Goal: Task Accomplishment & Management: Complete application form

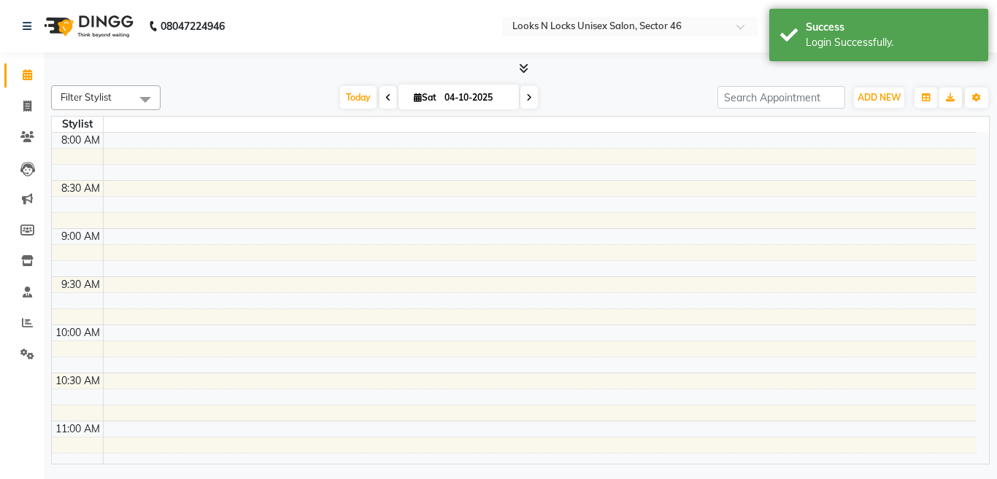
select select "en"
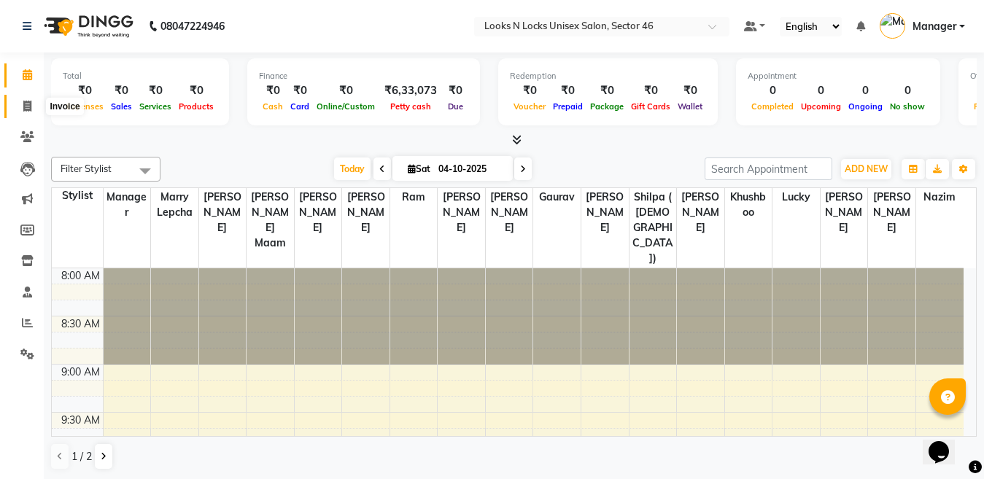
click at [23, 102] on icon at bounding box center [27, 106] width 8 height 11
select select "service"
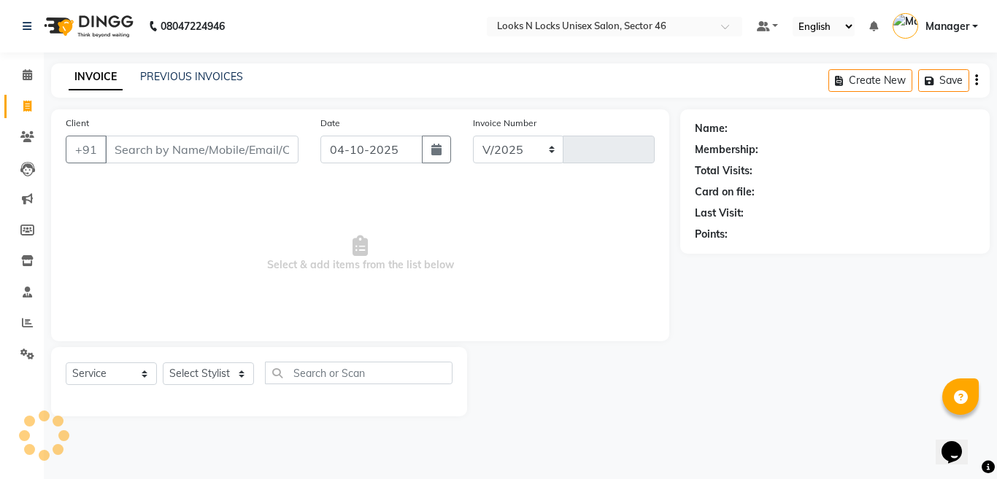
select select "3904"
type input "1174"
click at [436, 153] on icon "button" at bounding box center [436, 150] width 10 height 12
select select "10"
select select "2025"
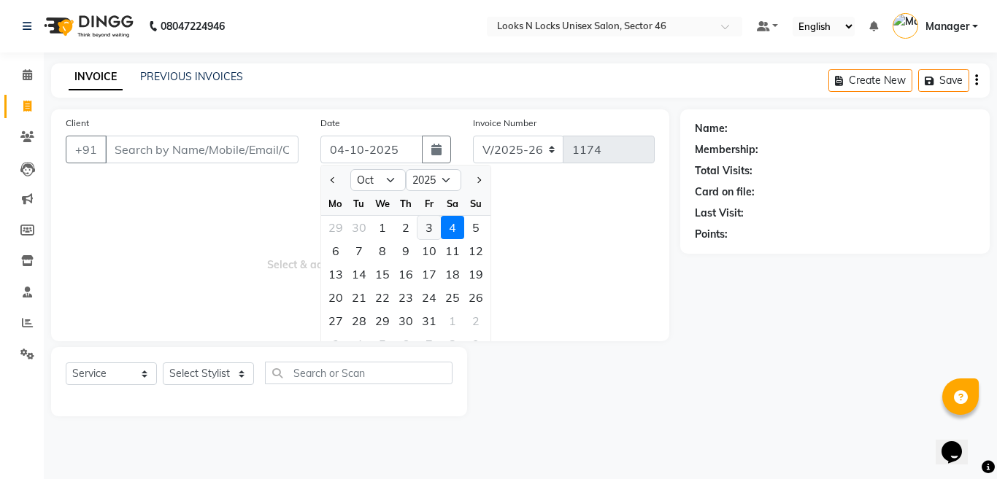
click at [425, 226] on div "3" at bounding box center [428, 227] width 23 height 23
type input "03-10-2025"
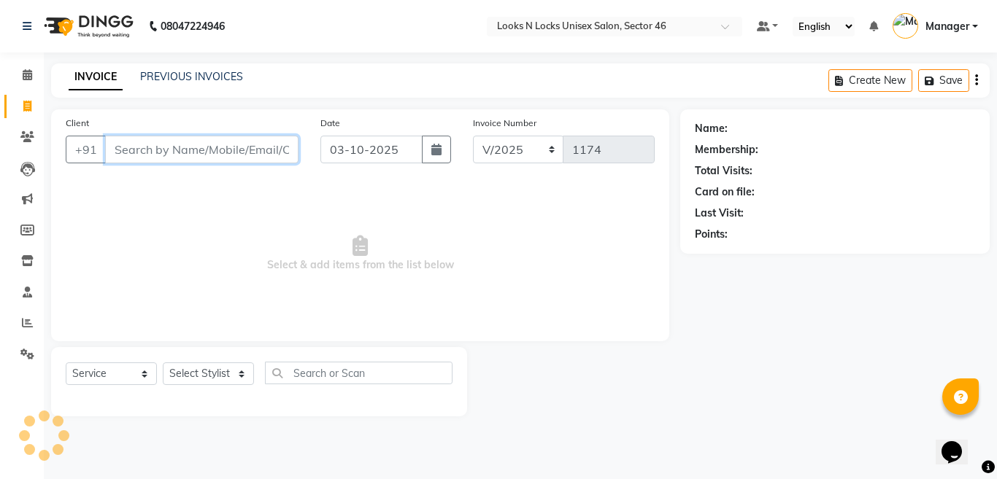
click at [247, 147] on input "Client" at bounding box center [201, 150] width 193 height 28
click at [252, 141] on input "Client" at bounding box center [201, 150] width 193 height 28
click at [231, 150] on input "Client" at bounding box center [201, 150] width 193 height 28
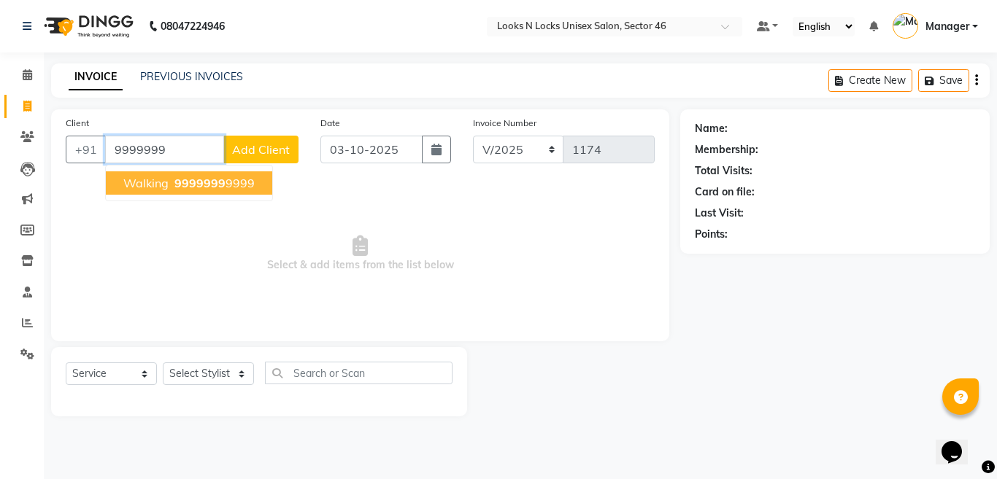
click at [185, 187] on span "9999999" at bounding box center [199, 183] width 51 height 15
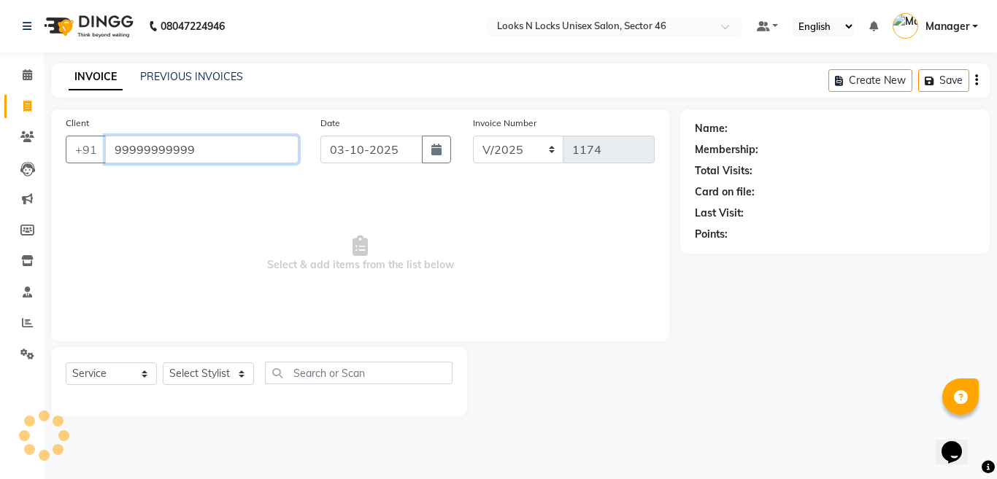
type input "99999999999"
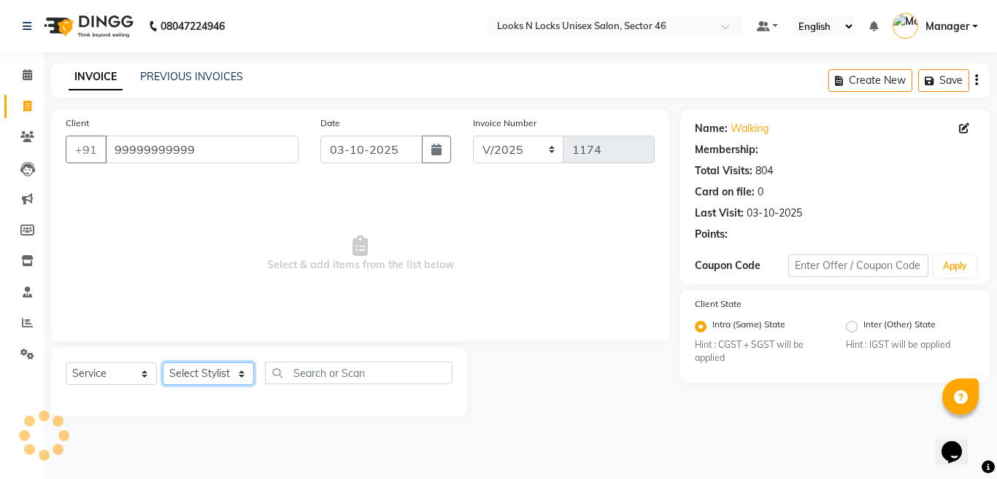
click at [213, 376] on select "Select Stylist [PERSON_NAME] Aalam Sheikh [PERSON_NAME] [PERSON_NAME] [PERSON_N…" at bounding box center [208, 374] width 91 height 23
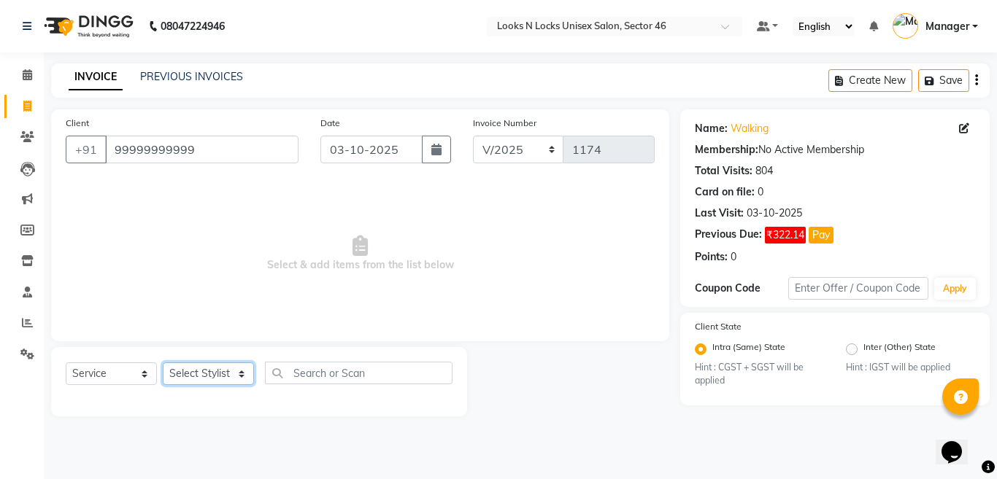
select select "27638"
click at [163, 363] on select "Select Stylist [PERSON_NAME] Aalam Sheikh [PERSON_NAME] [PERSON_NAME] [PERSON_N…" at bounding box center [208, 374] width 91 height 23
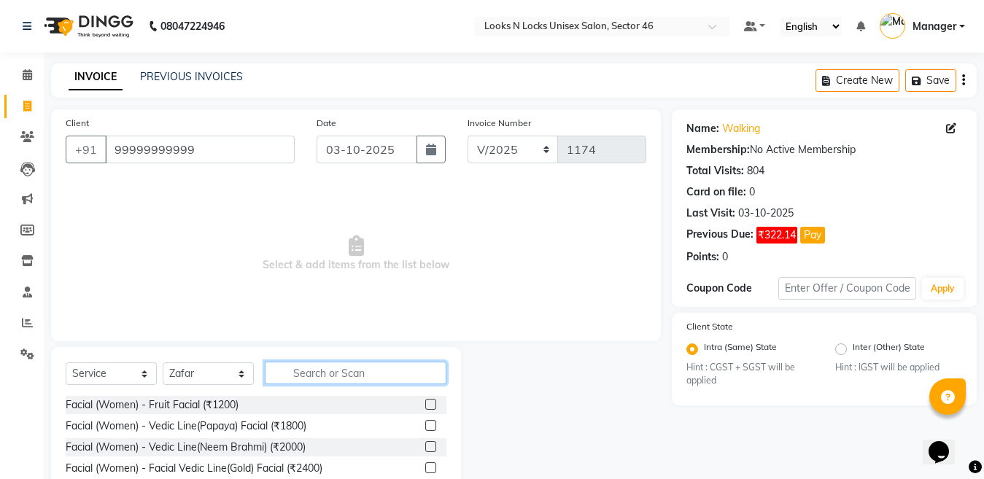
click at [332, 376] on input "text" at bounding box center [356, 373] width 182 height 23
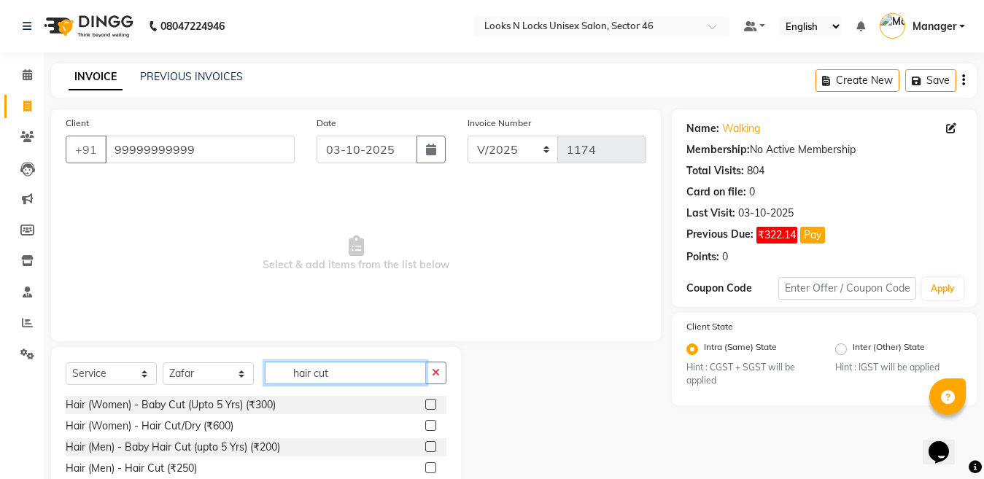
type input "hair cut"
click at [430, 468] on label at bounding box center [430, 468] width 11 height 11
click at [430, 468] on input "checkbox" at bounding box center [429, 468] width 9 height 9
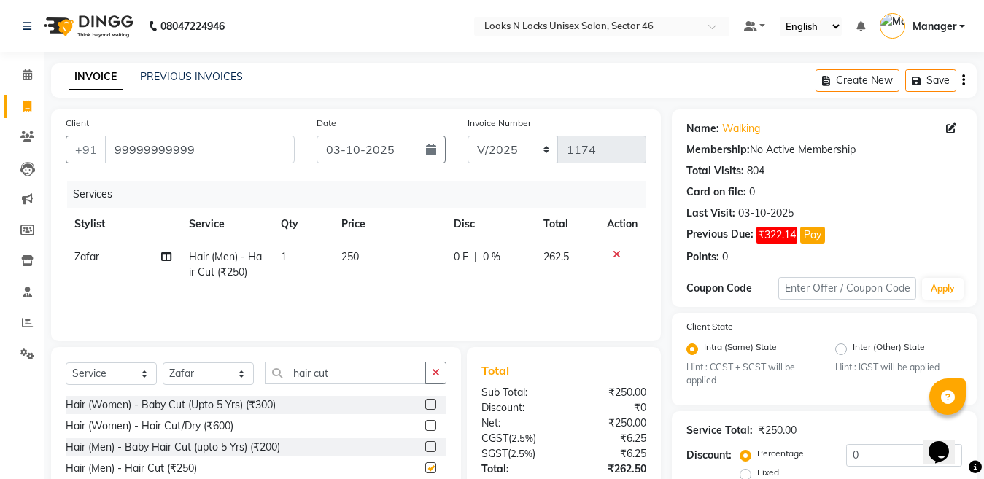
scroll to position [86, 0]
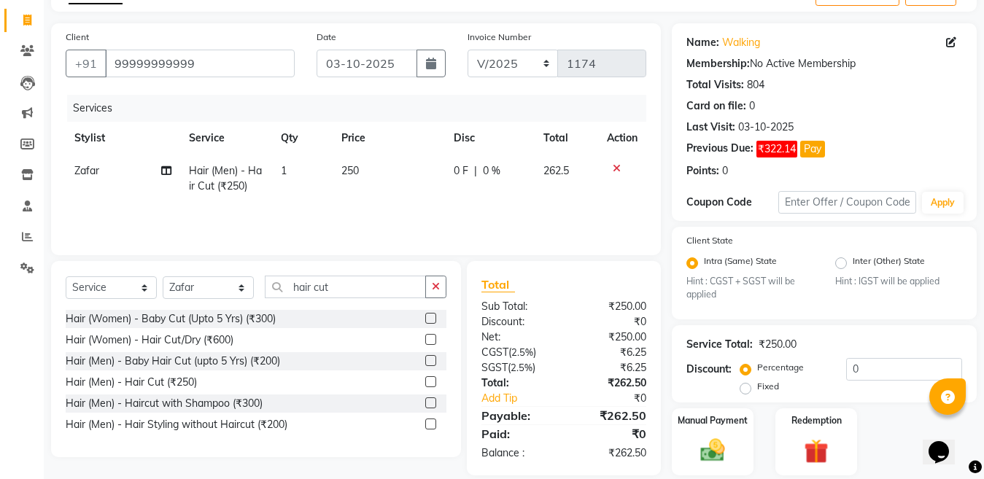
checkbox input "false"
click at [368, 273] on div "Select Service Product Membership Package Voucher Prepaid Gift Card Select Styl…" at bounding box center [256, 359] width 410 height 196
click at [366, 281] on input "hair cut" at bounding box center [345, 287] width 161 height 23
type input "h"
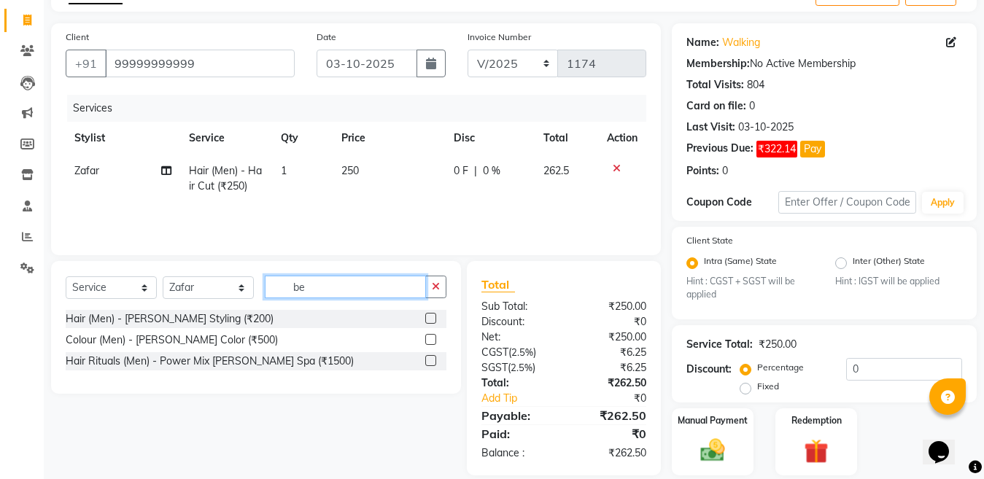
type input "be"
click at [433, 317] on label at bounding box center [430, 318] width 11 height 11
click at [433, 317] on input "checkbox" at bounding box center [429, 318] width 9 height 9
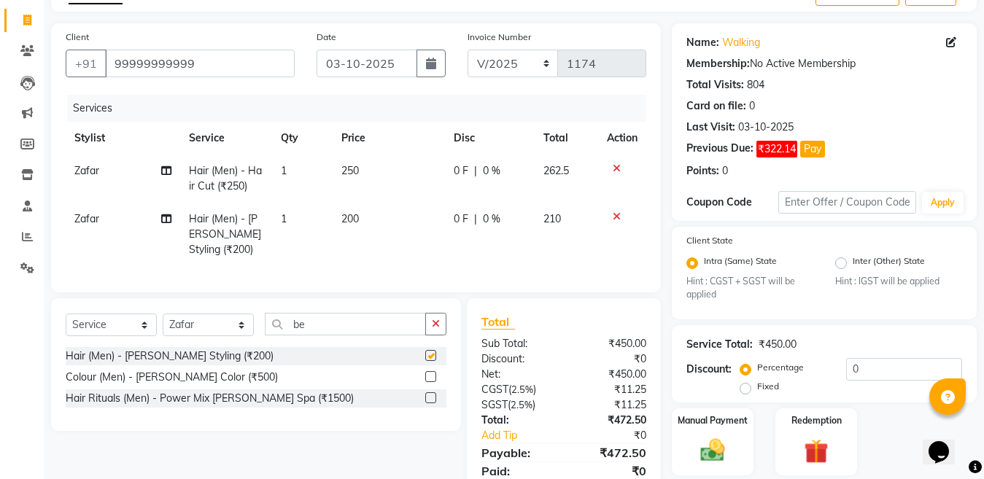
checkbox input "false"
click at [429, 382] on label at bounding box center [430, 376] width 11 height 11
click at [429, 382] on input "checkbox" at bounding box center [429, 377] width 9 height 9
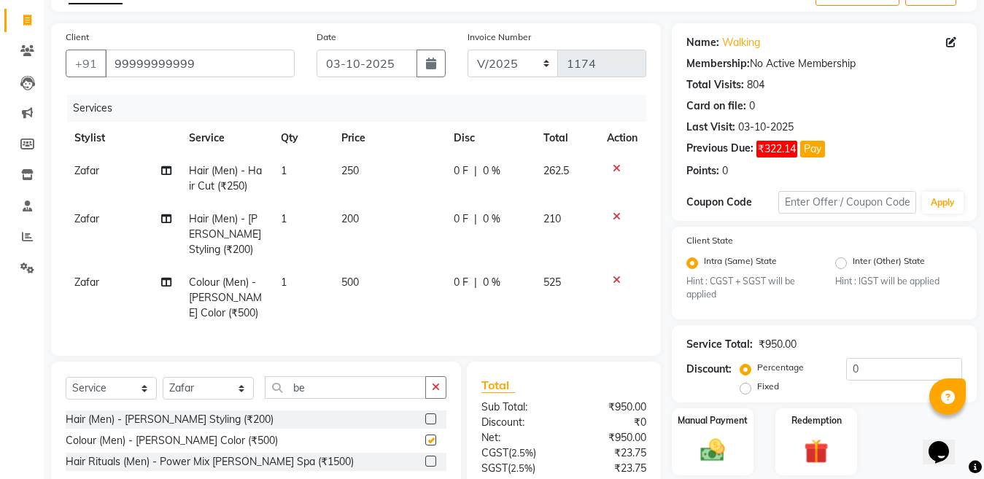
checkbox input "false"
click at [203, 395] on select "Select Stylist [PERSON_NAME] Aalam Sheikh [PERSON_NAME] [PERSON_NAME] [PERSON_N…" at bounding box center [208, 388] width 91 height 23
select select "58125"
click at [163, 390] on select "Select Stylist [PERSON_NAME] Aalam Sheikh [PERSON_NAME] [PERSON_NAME] [PERSON_N…" at bounding box center [208, 388] width 91 height 23
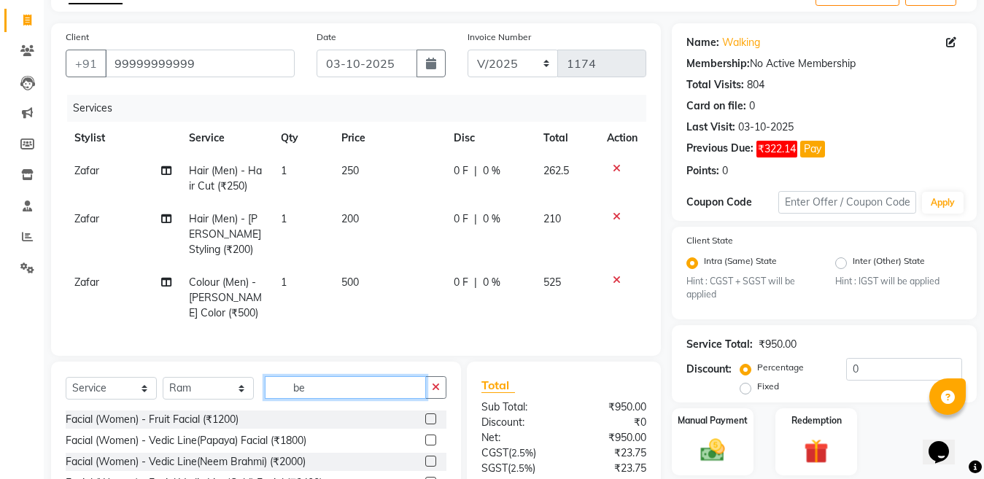
click at [347, 398] on input "be" at bounding box center [345, 387] width 161 height 23
type input "be"
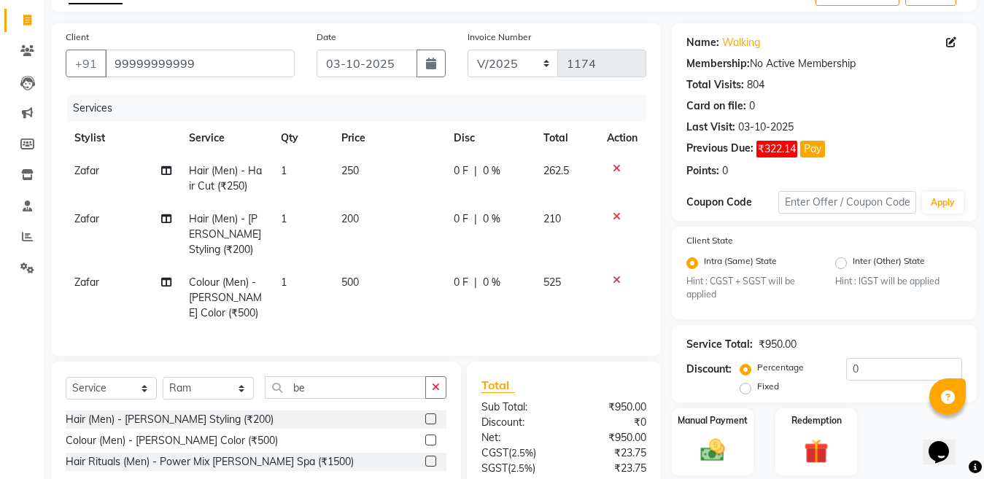
click at [425, 425] on label at bounding box center [430, 419] width 11 height 11
click at [425, 425] on input "checkbox" at bounding box center [429, 419] width 9 height 9
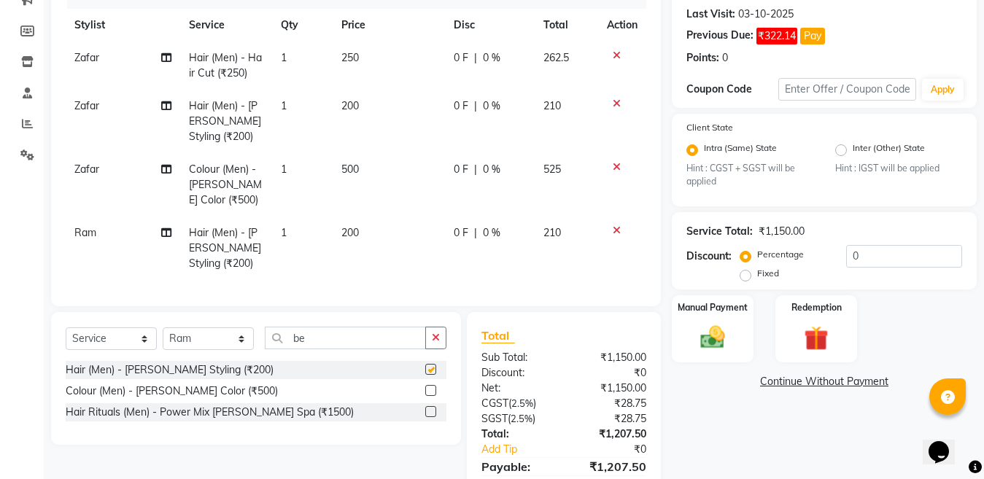
checkbox input "false"
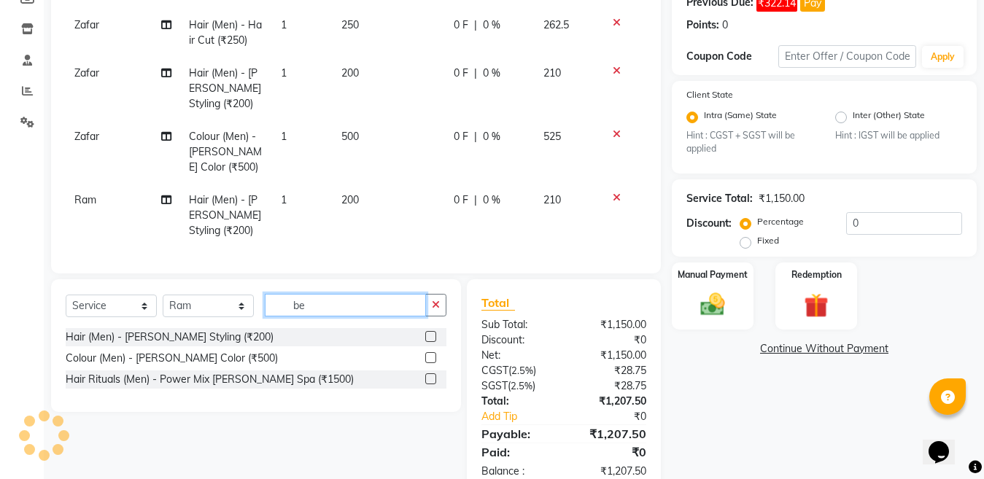
click at [341, 317] on input "be" at bounding box center [345, 305] width 161 height 23
type input "b"
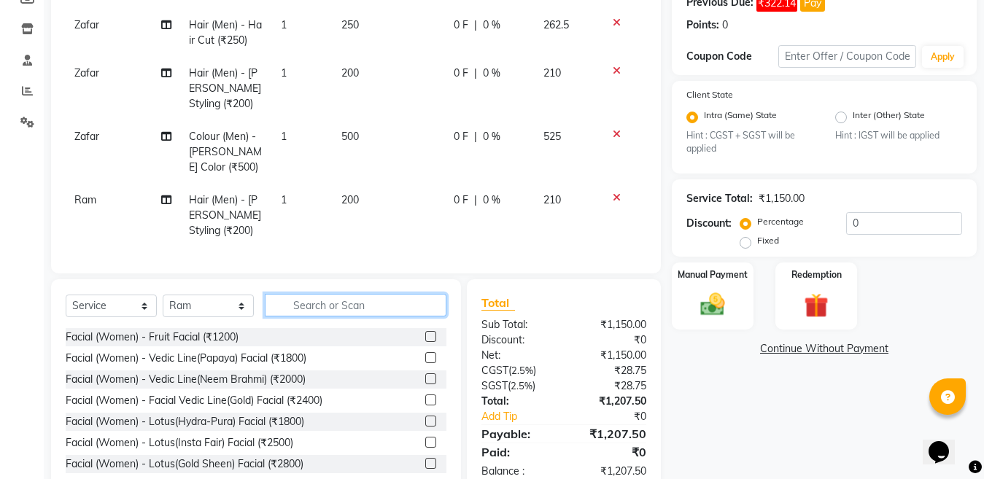
click at [341, 317] on input "text" at bounding box center [356, 305] width 182 height 23
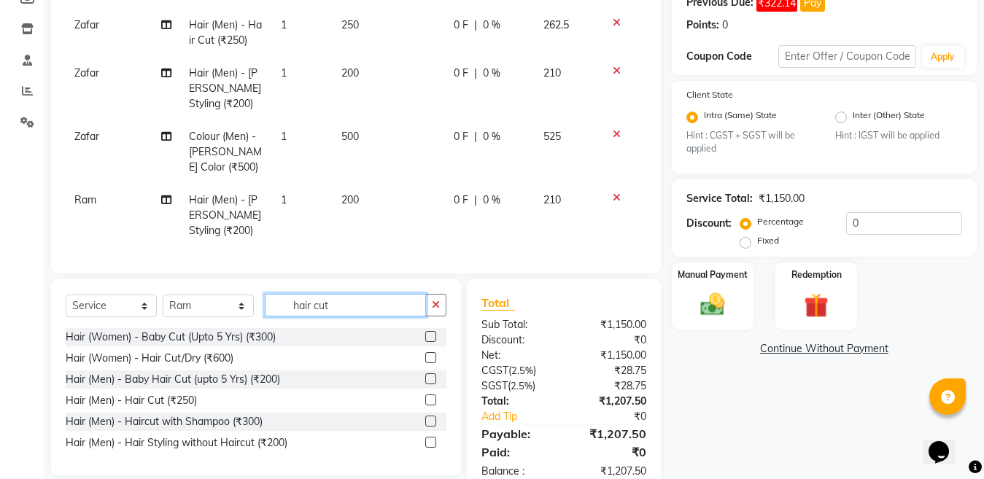
type input "hair cut"
click at [428, 406] on label at bounding box center [430, 400] width 11 height 11
click at [428, 406] on input "checkbox" at bounding box center [429, 400] width 9 height 9
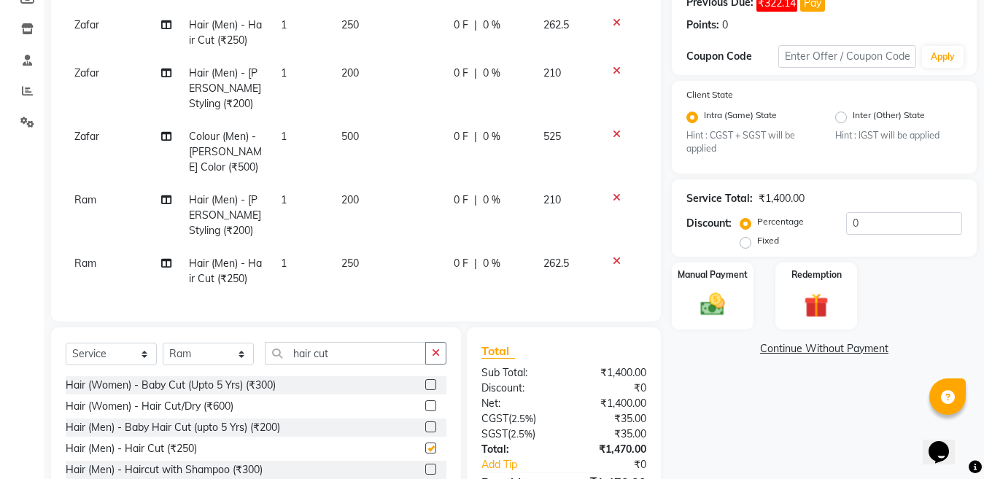
checkbox input "false"
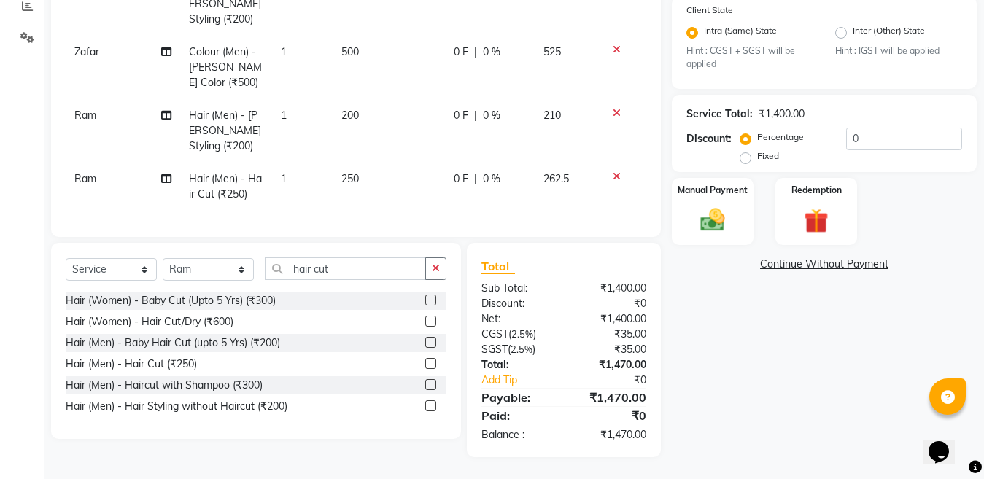
scroll to position [323, 0]
click at [363, 264] on input "hair cut" at bounding box center [345, 269] width 161 height 23
type input "h"
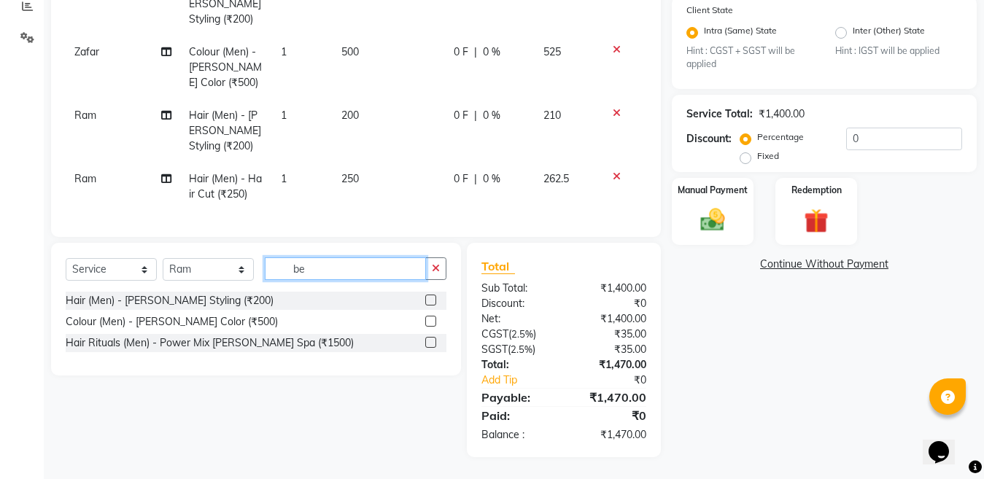
type input "be"
click at [433, 299] on label at bounding box center [430, 300] width 11 height 11
click at [433, 299] on input "checkbox" at bounding box center [429, 300] width 9 height 9
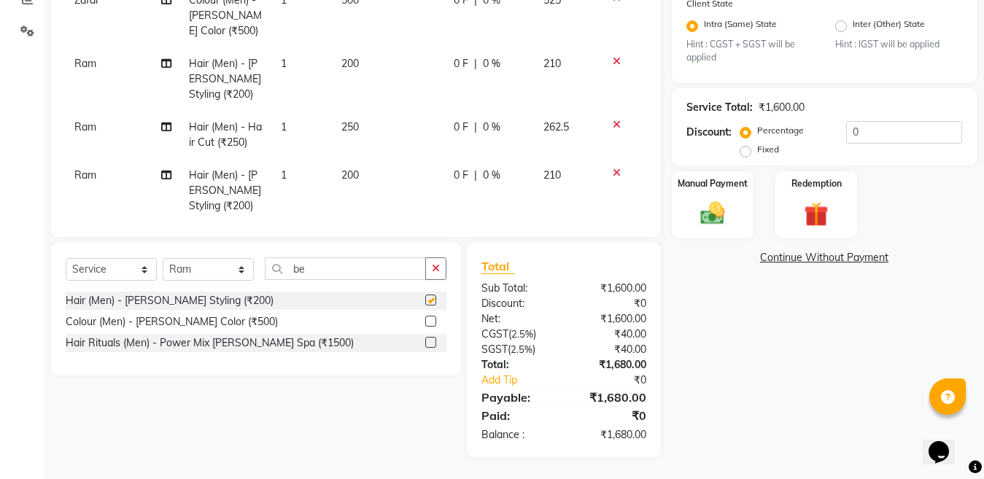
checkbox input "false"
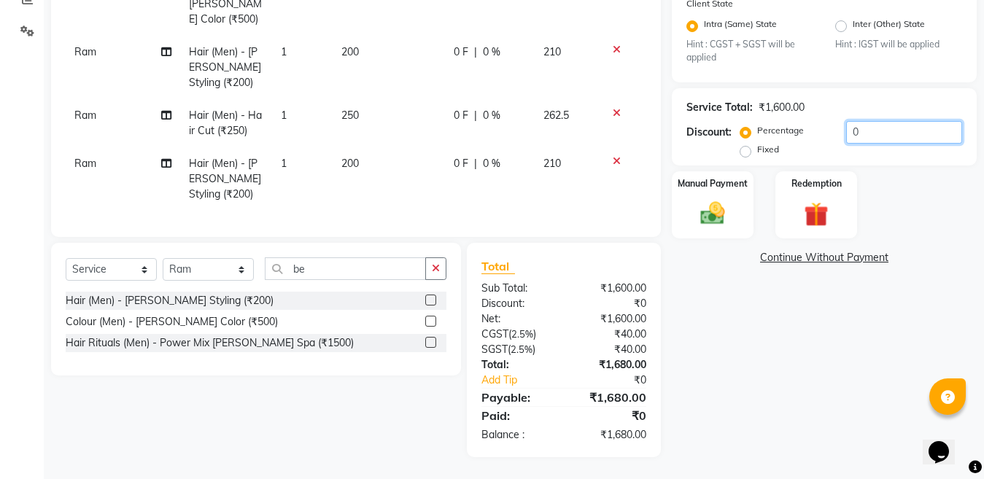
click at [901, 130] on input "0" at bounding box center [904, 132] width 116 height 23
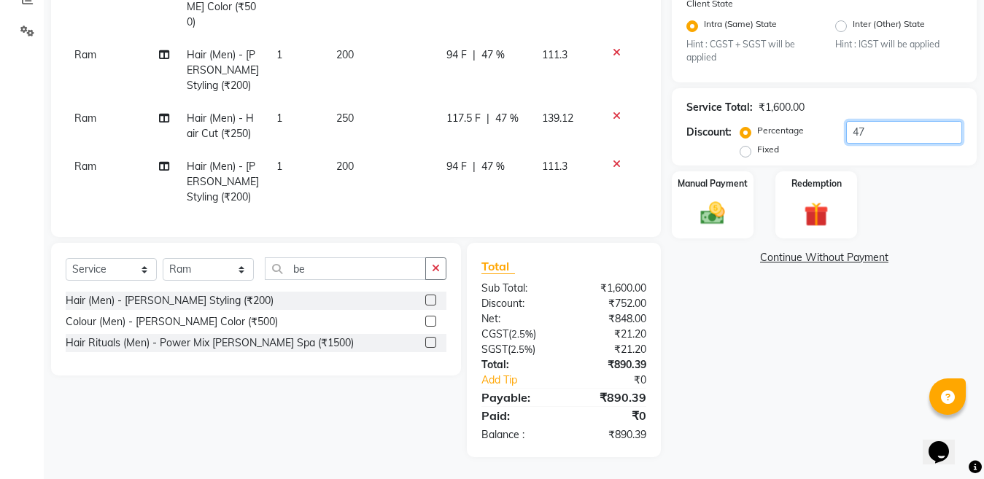
type input "4"
type input "4.76"
click at [715, 215] on img at bounding box center [712, 213] width 41 height 29
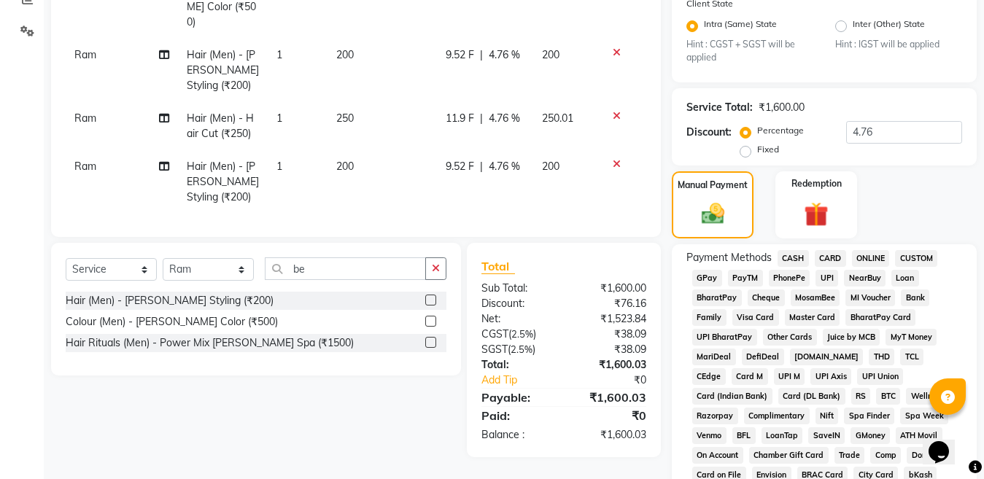
click at [866, 260] on span "ONLINE" at bounding box center [871, 258] width 38 height 17
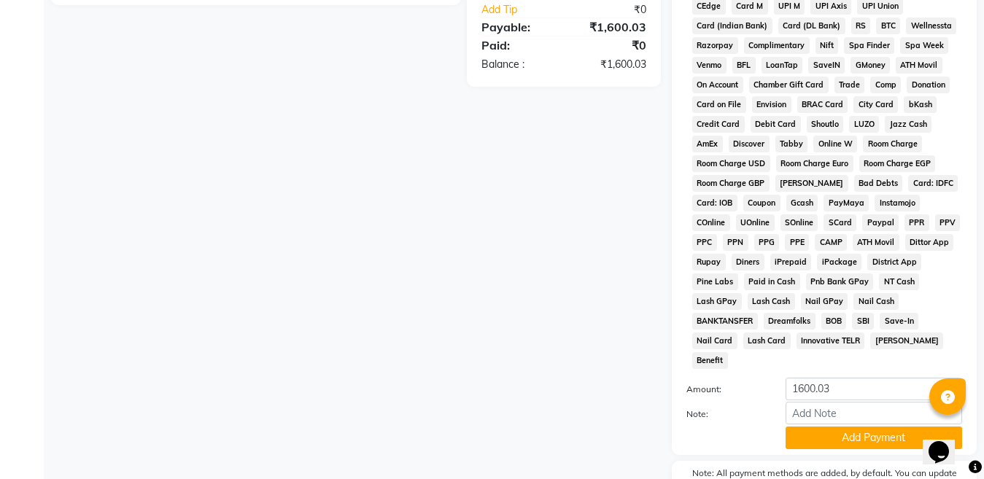
scroll to position [757, 0]
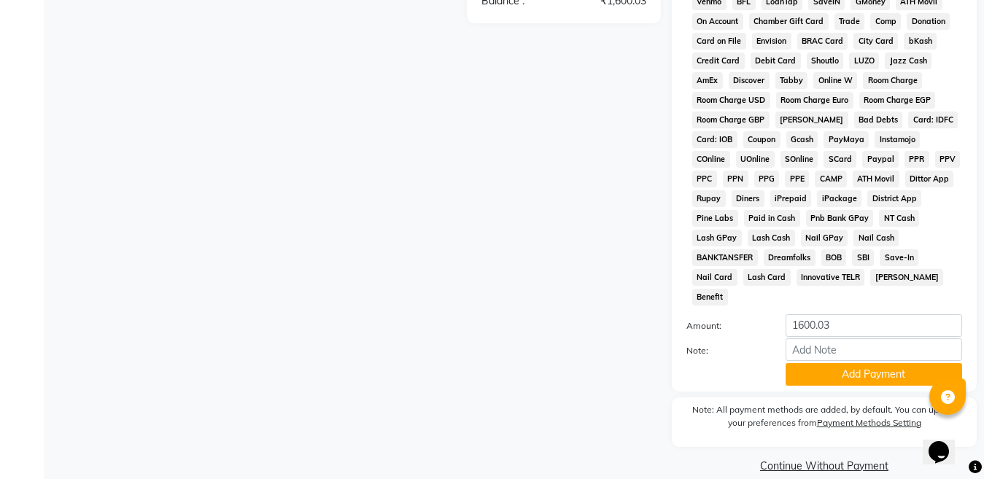
click at [857, 369] on div "Payment Methods CASH CARD ONLINE CUSTOM GPay PayTM PhonePe UPI NearBuy Loan Bha…" at bounding box center [824, 101] width 305 height 582
click at [861, 363] on button "Add Payment" at bounding box center [874, 374] width 177 height 23
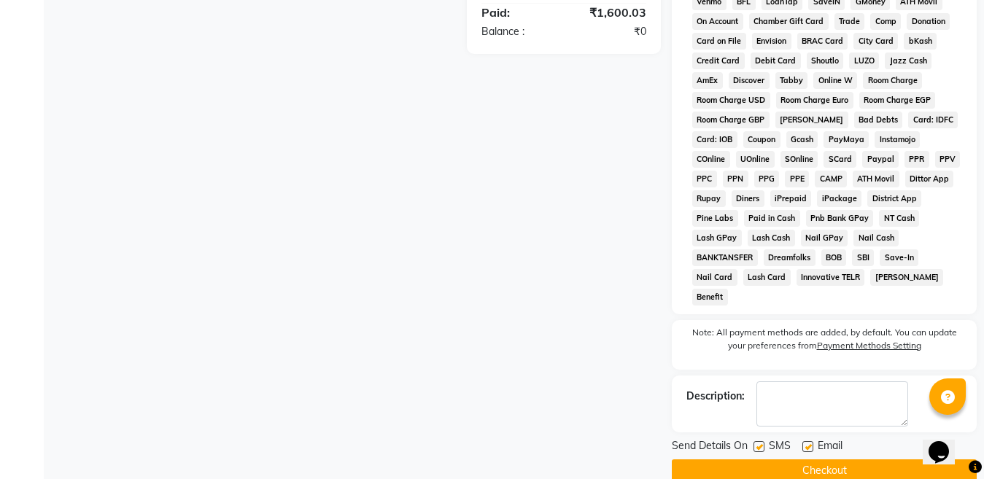
scroll to position [762, 0]
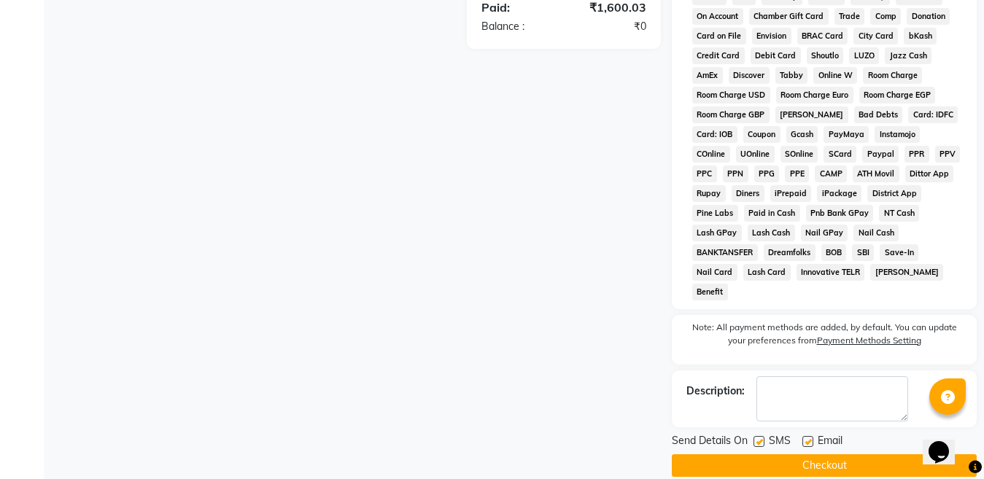
click at [809, 455] on button "Checkout" at bounding box center [824, 466] width 305 height 23
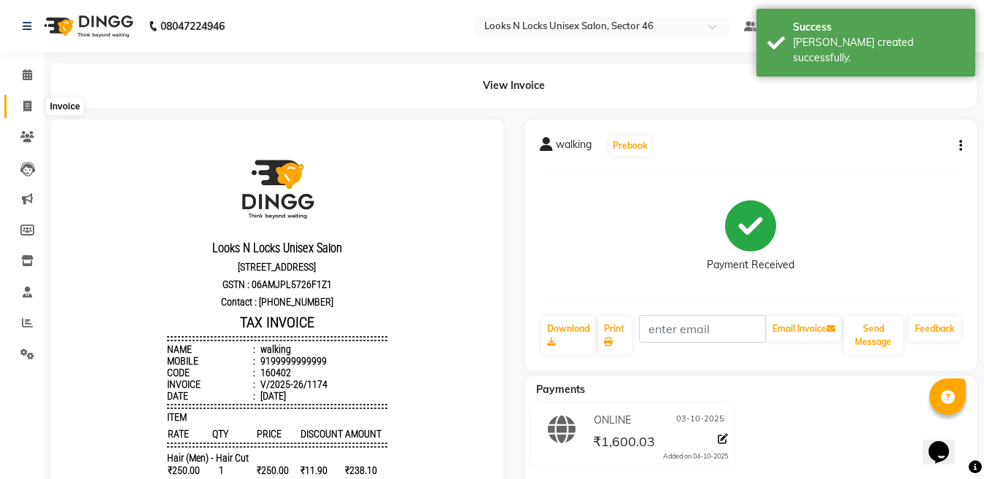
click at [27, 104] on icon at bounding box center [27, 106] width 8 height 11
select select "service"
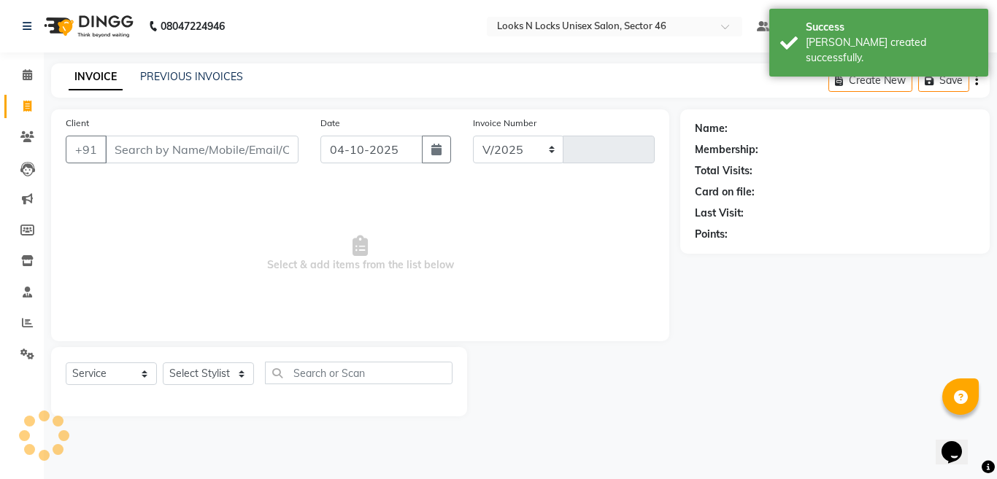
select select "3904"
type input "1175"
click at [435, 155] on icon "button" at bounding box center [436, 150] width 10 height 12
select select "10"
select select "2025"
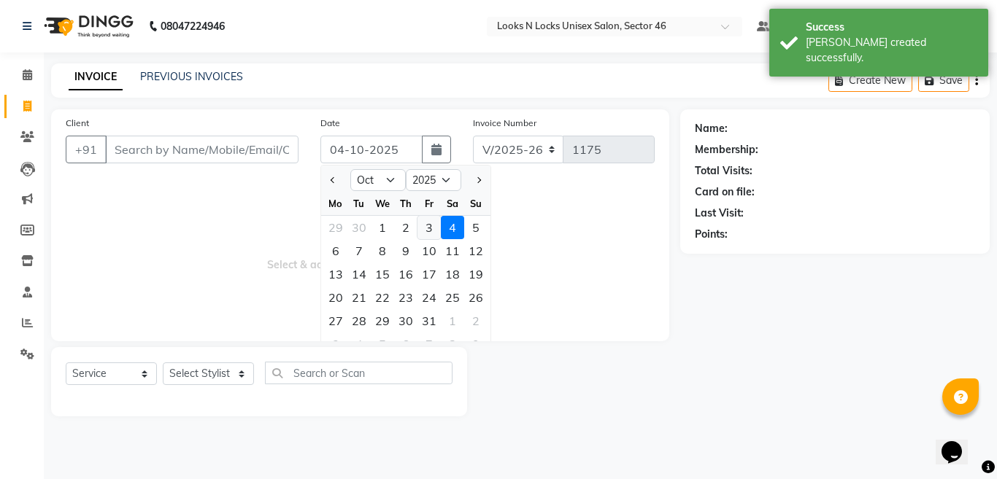
click at [430, 226] on div "3" at bounding box center [428, 227] width 23 height 23
type input "03-10-2025"
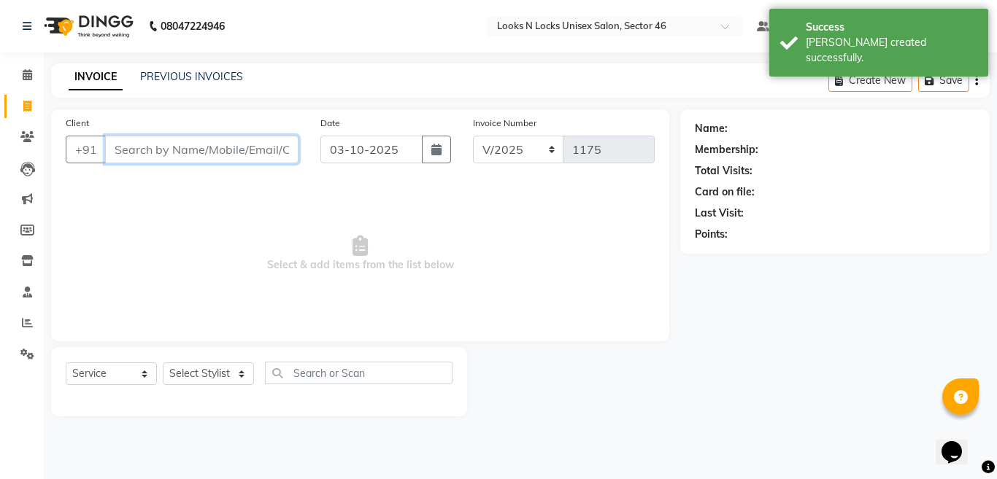
click at [214, 152] on input "Client" at bounding box center [201, 150] width 193 height 28
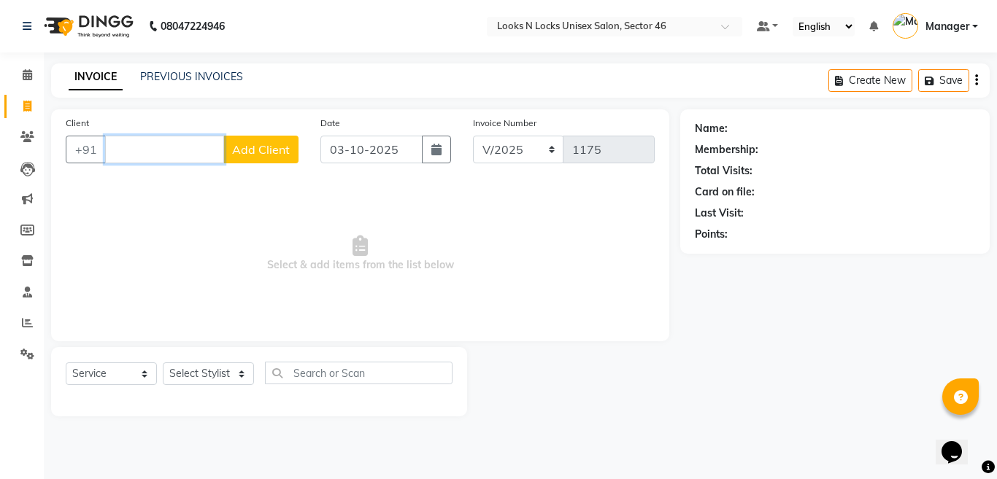
click at [194, 146] on input "Client" at bounding box center [164, 150] width 119 height 28
click at [259, 155] on span "Add Client" at bounding box center [261, 149] width 58 height 15
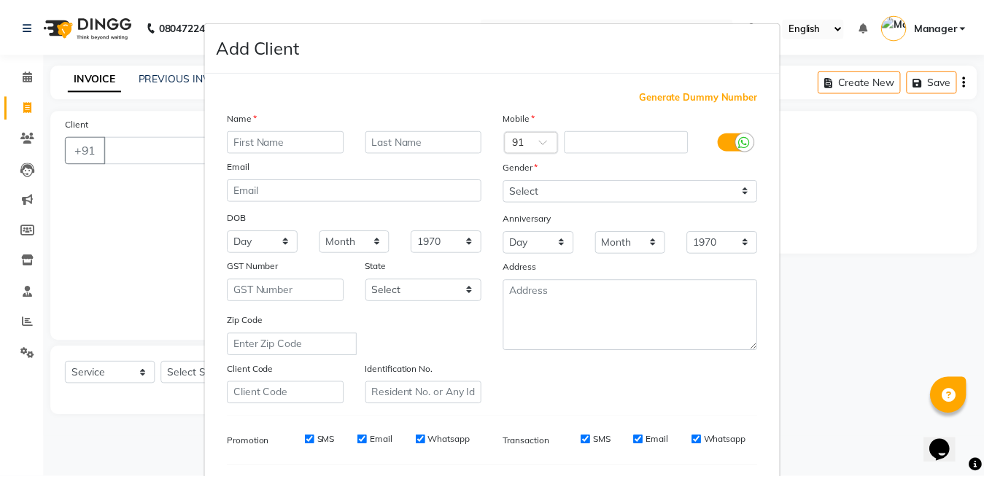
scroll to position [194, 0]
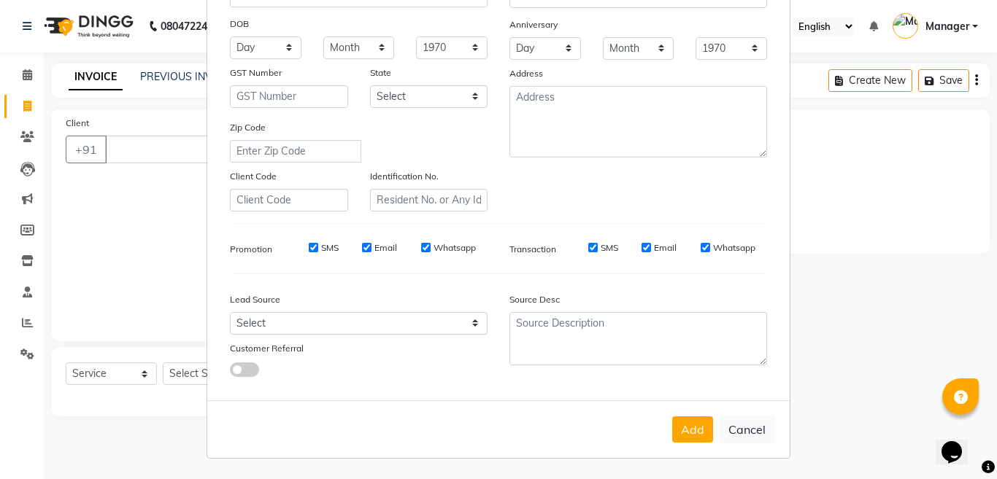
drag, startPoint x: 729, startPoint y: 428, endPoint x: 492, endPoint y: 388, distance: 240.4
click at [729, 428] on button "Cancel" at bounding box center [747, 430] width 56 height 28
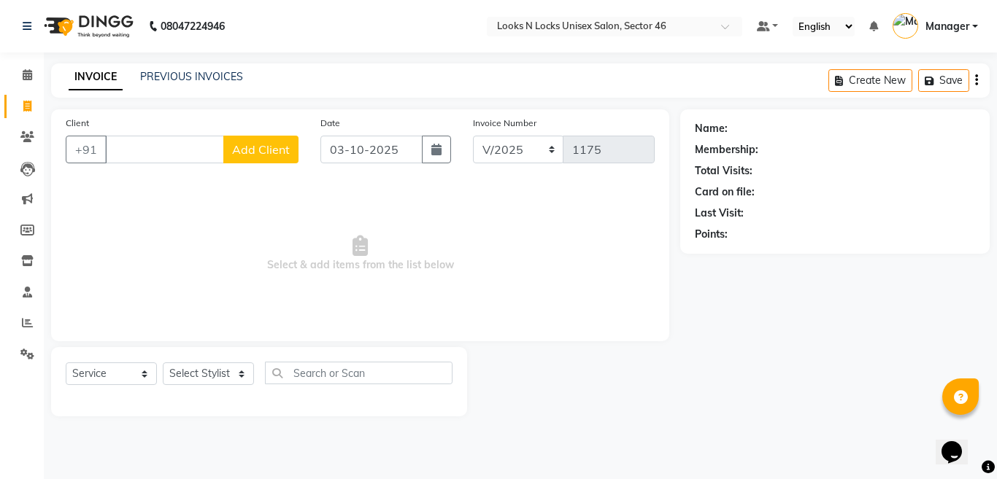
select select
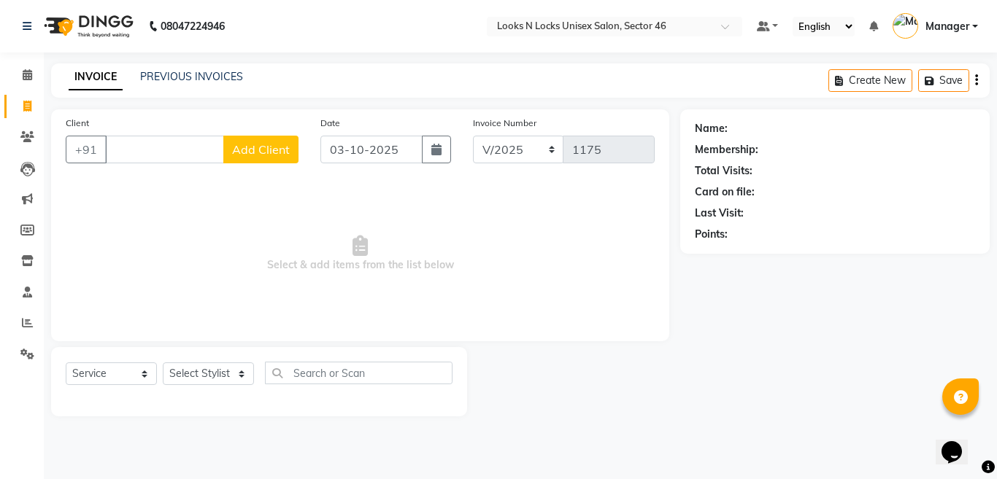
select select
checkbox input "false"
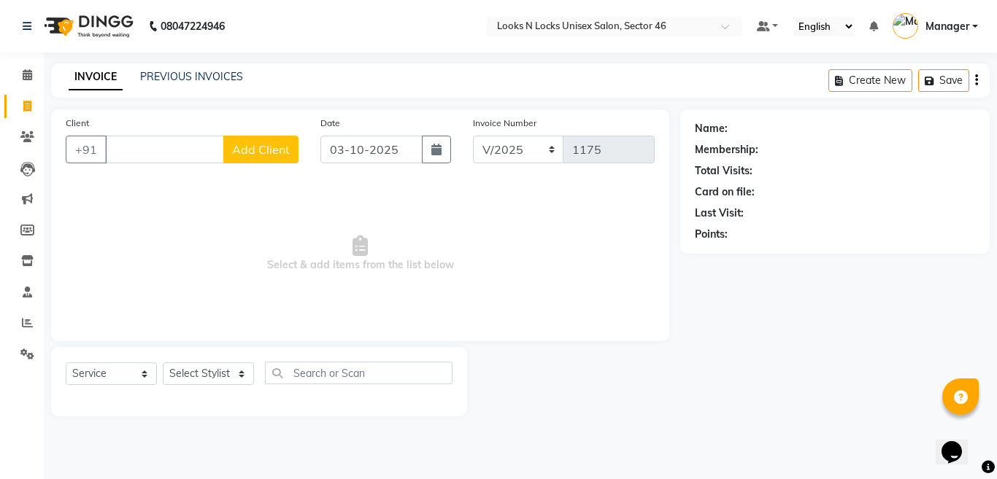
checkbox input "false"
click at [120, 141] on input "Client" at bounding box center [164, 150] width 119 height 28
click at [189, 183] on ngb-highlight "8629811269" at bounding box center [197, 183] width 73 height 15
type input "8629811269"
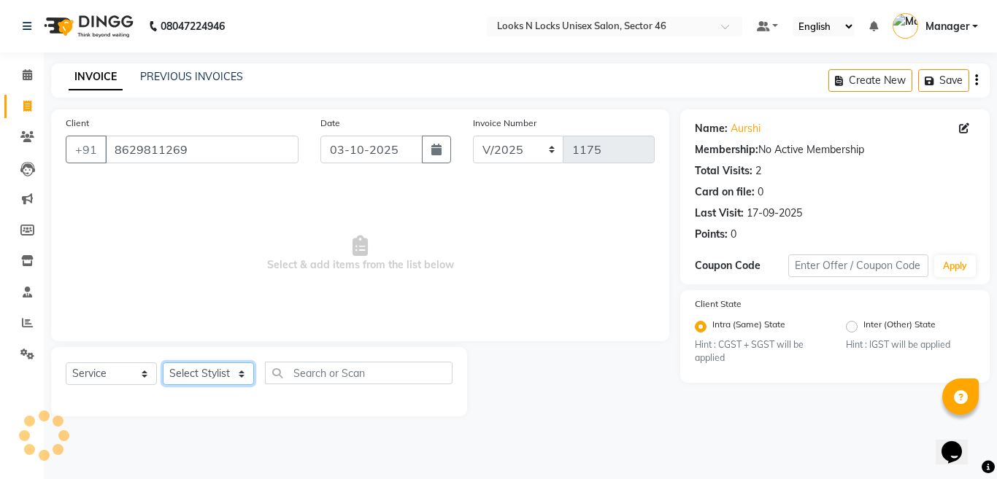
click at [201, 369] on select "Select Stylist [PERSON_NAME] Aalam Sheikh [PERSON_NAME] [PERSON_NAME] [PERSON_N…" at bounding box center [208, 374] width 91 height 23
select select "69068"
click at [163, 363] on select "Select Stylist [PERSON_NAME] Aalam Sheikh [PERSON_NAME] [PERSON_NAME] [PERSON_N…" at bounding box center [208, 374] width 91 height 23
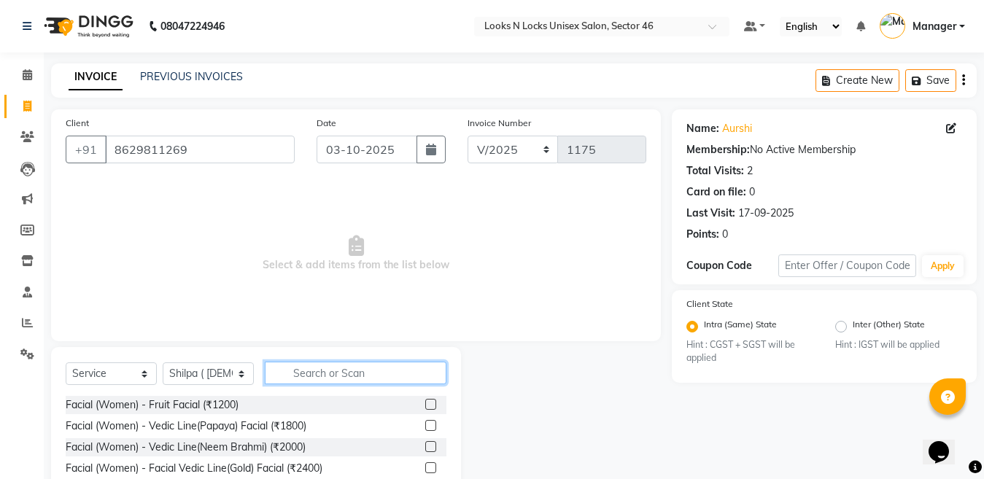
click at [360, 371] on input "text" at bounding box center [356, 373] width 182 height 23
click at [359, 371] on input "text" at bounding box center [356, 373] width 182 height 23
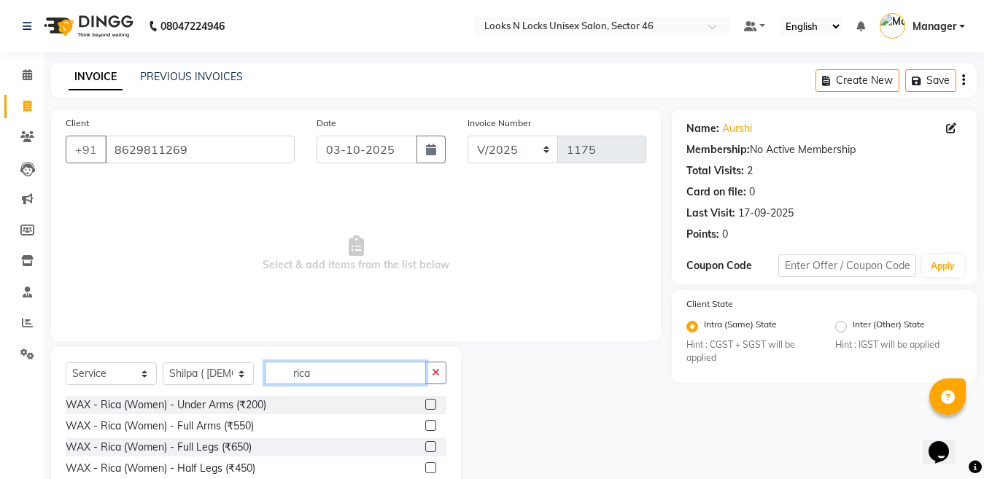
type input "rica"
click at [425, 427] on label at bounding box center [430, 425] width 11 height 11
click at [425, 427] on input "checkbox" at bounding box center [429, 426] width 9 height 9
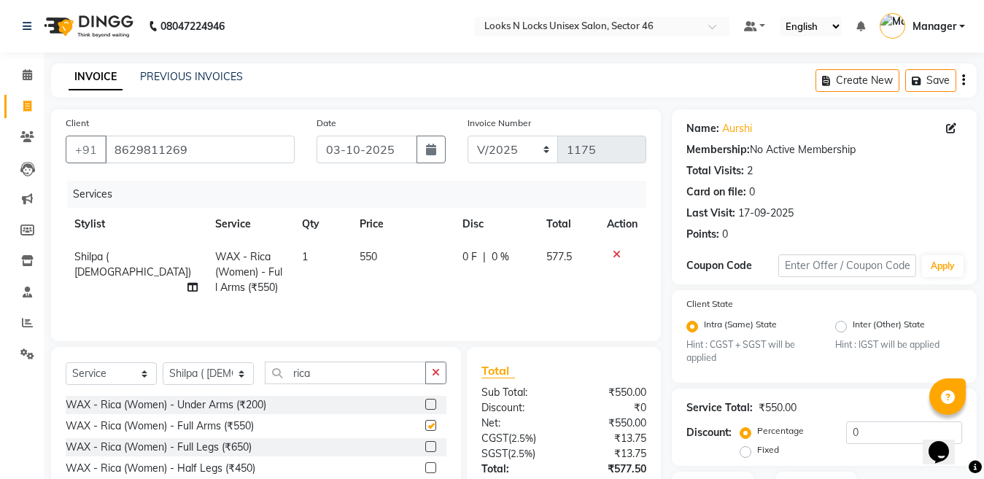
checkbox input "false"
click at [339, 381] on input "rica" at bounding box center [345, 373] width 161 height 23
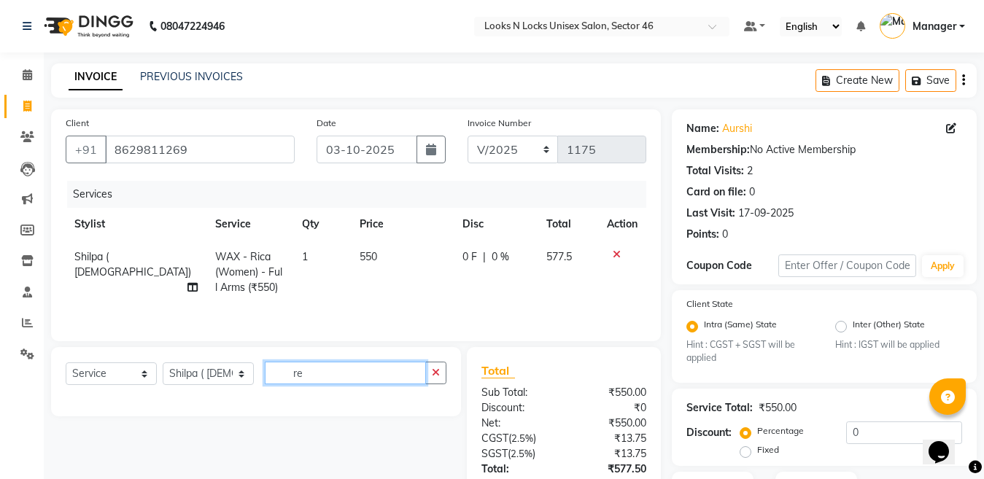
type input "r"
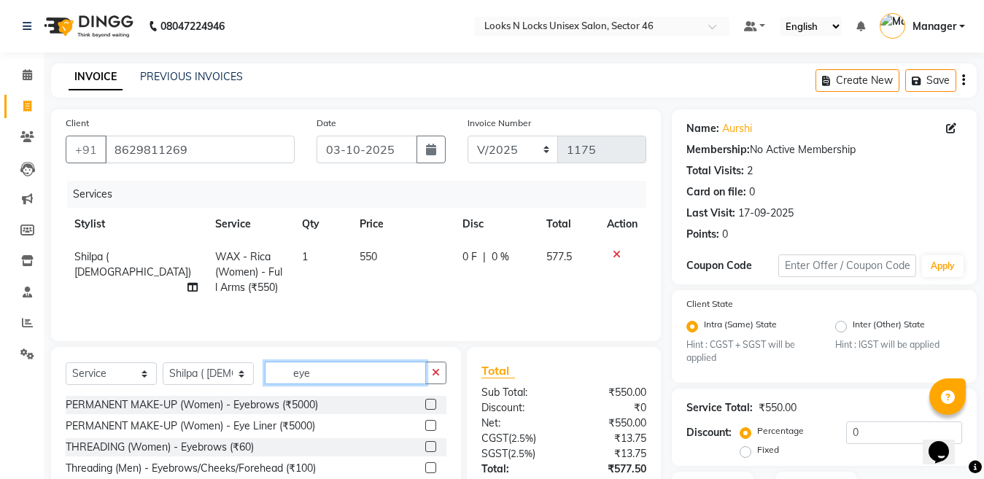
type input "eye"
click at [430, 446] on label at bounding box center [430, 446] width 11 height 11
click at [430, 446] on input "checkbox" at bounding box center [429, 447] width 9 height 9
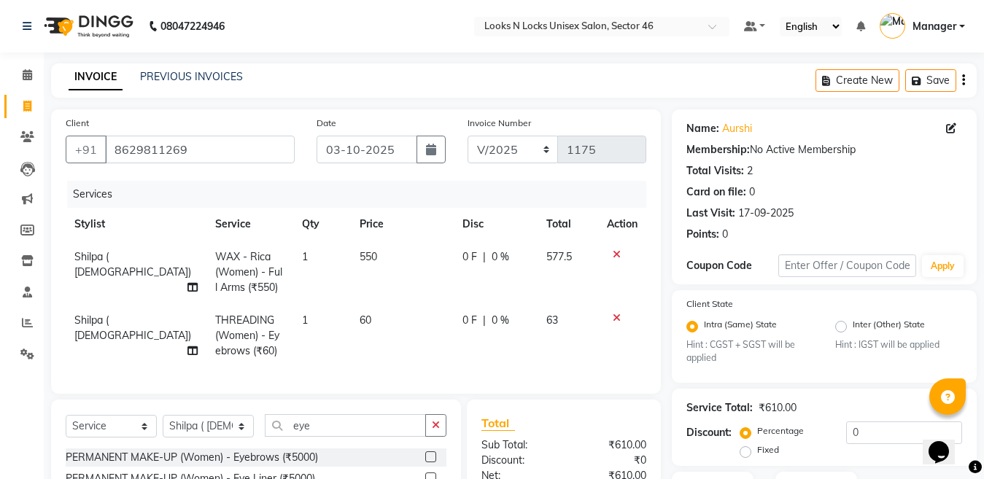
checkbox input "false"
click at [390, 253] on td "550" at bounding box center [402, 272] width 103 height 63
select select "69068"
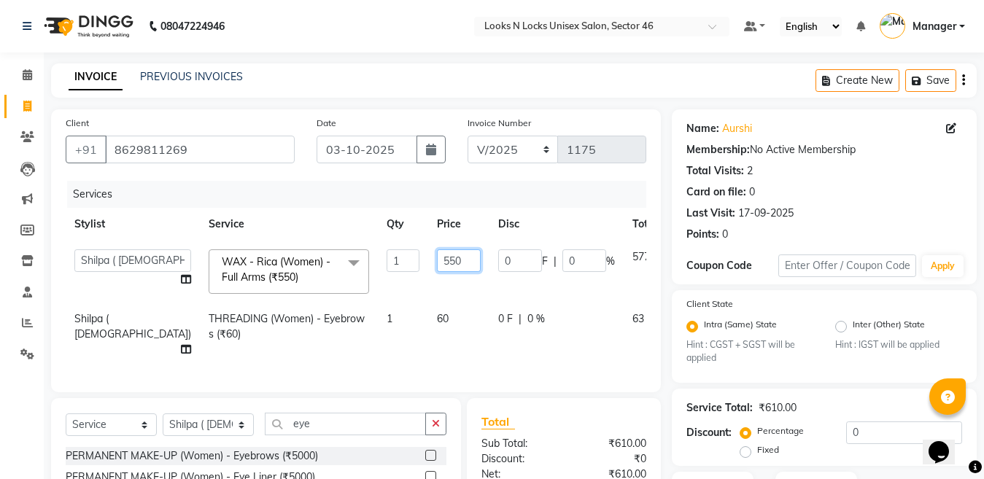
click at [437, 260] on input "550" at bounding box center [459, 261] width 44 height 23
type input "5"
type input "350"
click at [378, 331] on td "1" at bounding box center [403, 334] width 50 height 63
select select "69068"
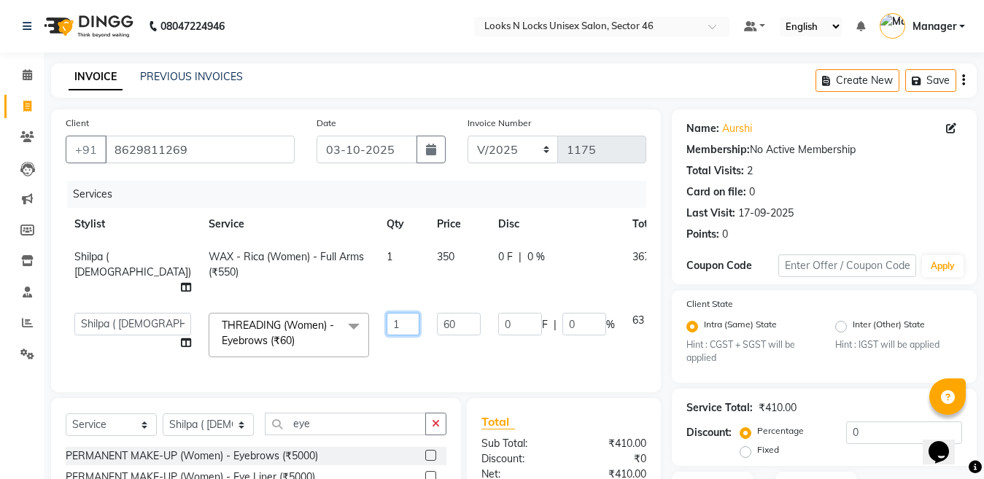
click at [387, 331] on input "1" at bounding box center [403, 324] width 33 height 23
type input "2"
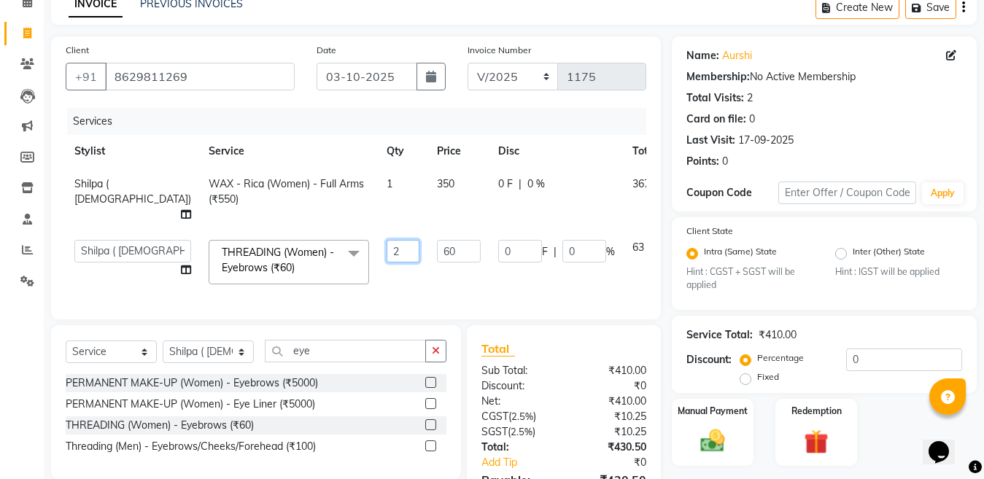
scroll to position [168, 0]
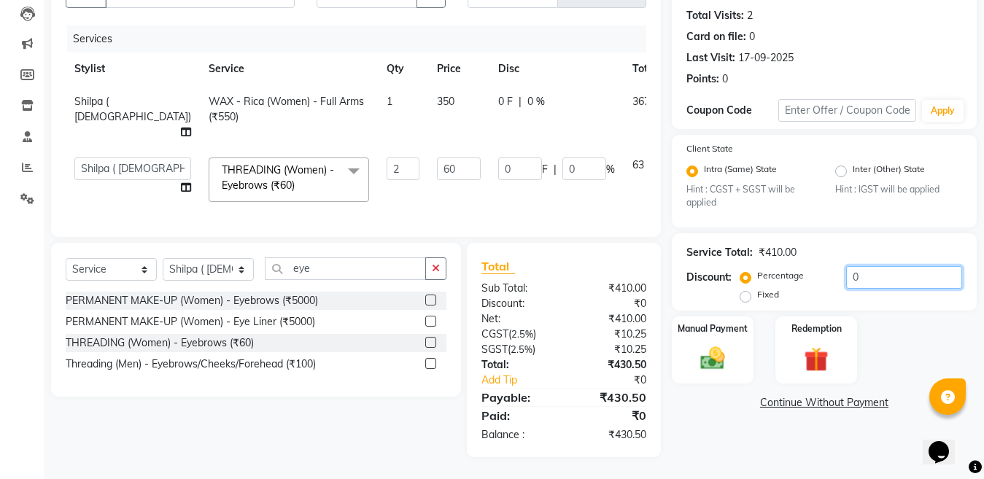
click at [877, 266] on input "0" at bounding box center [904, 277] width 116 height 23
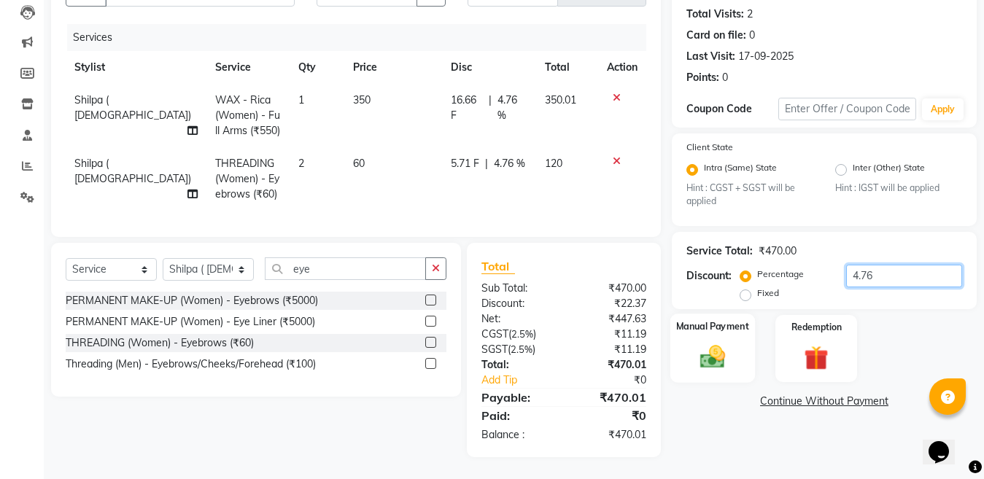
type input "4.76"
click at [713, 348] on img at bounding box center [712, 357] width 41 height 29
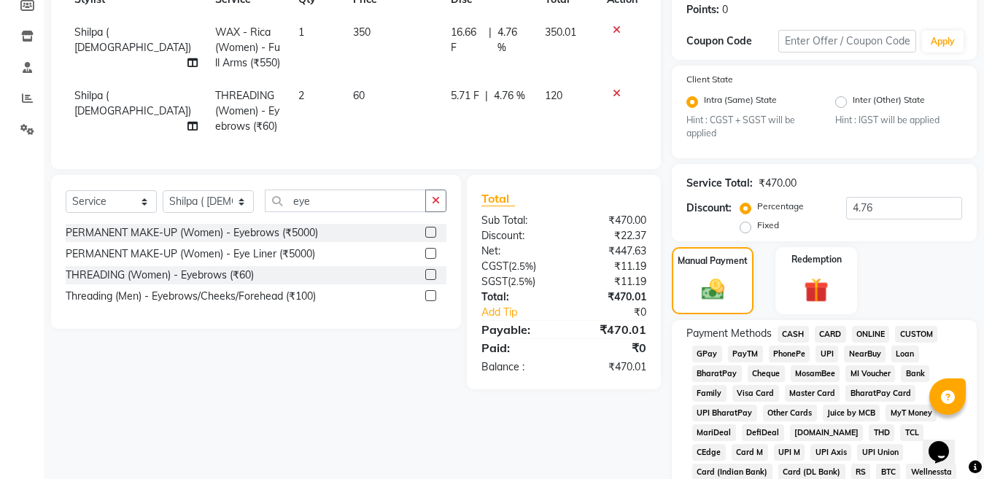
scroll to position [314, 0]
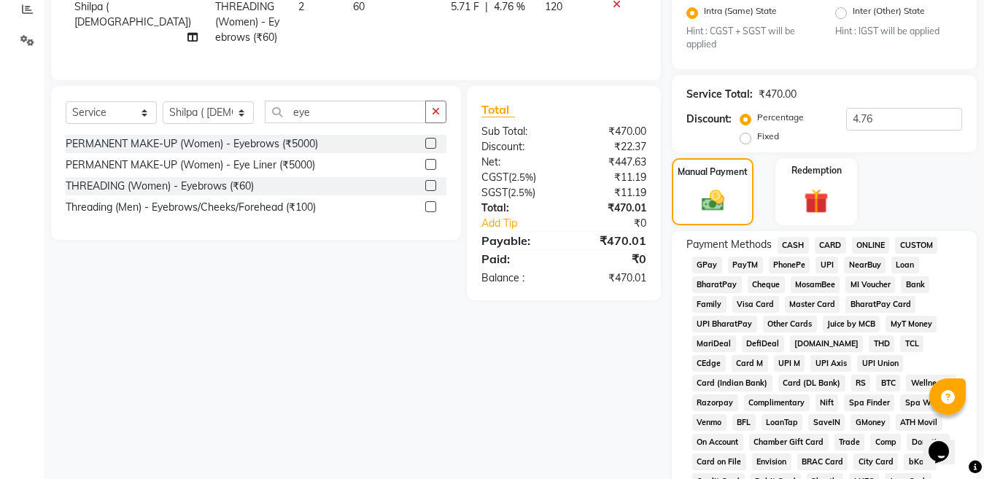
click at [868, 246] on span "ONLINE" at bounding box center [871, 245] width 38 height 17
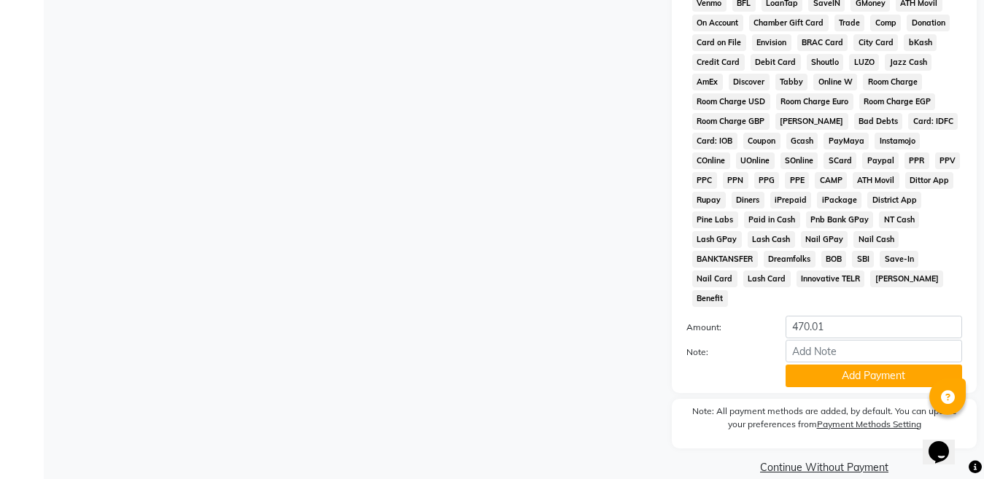
scroll to position [735, 0]
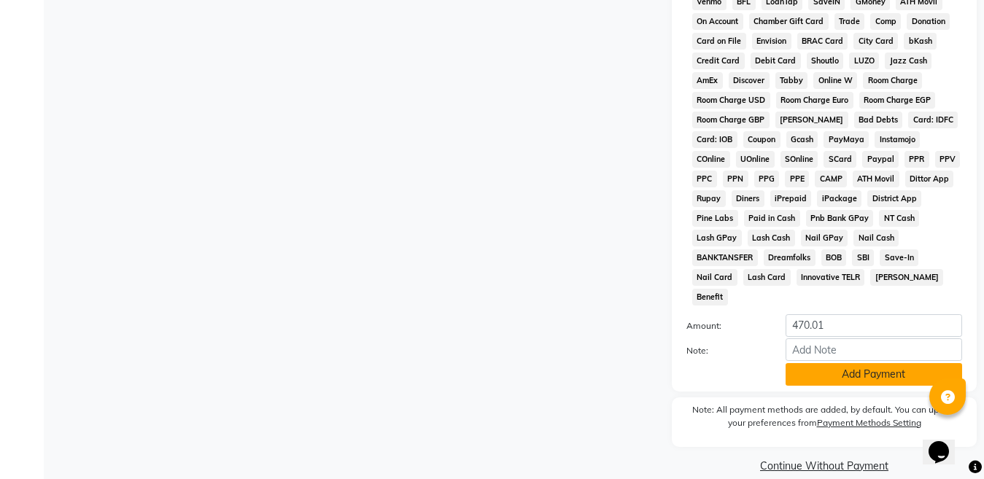
click at [861, 363] on button "Add Payment" at bounding box center [874, 374] width 177 height 23
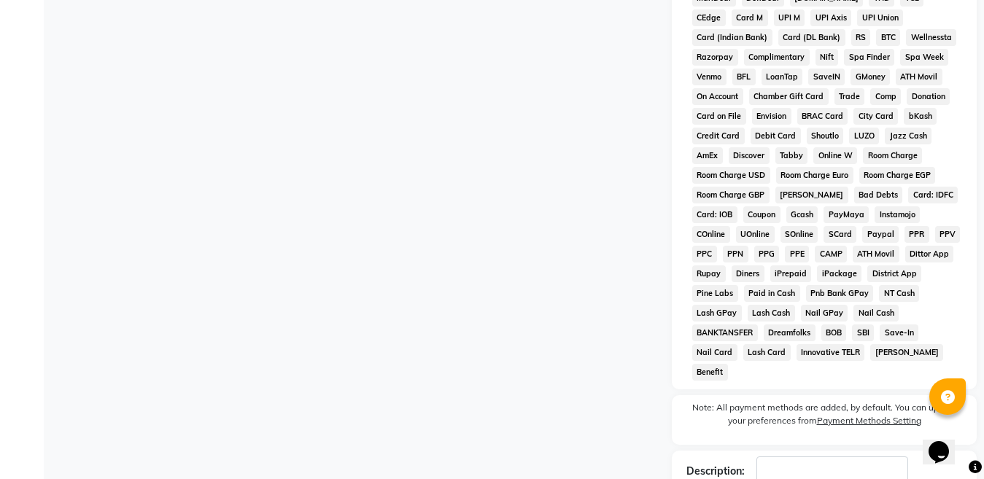
scroll to position [740, 0]
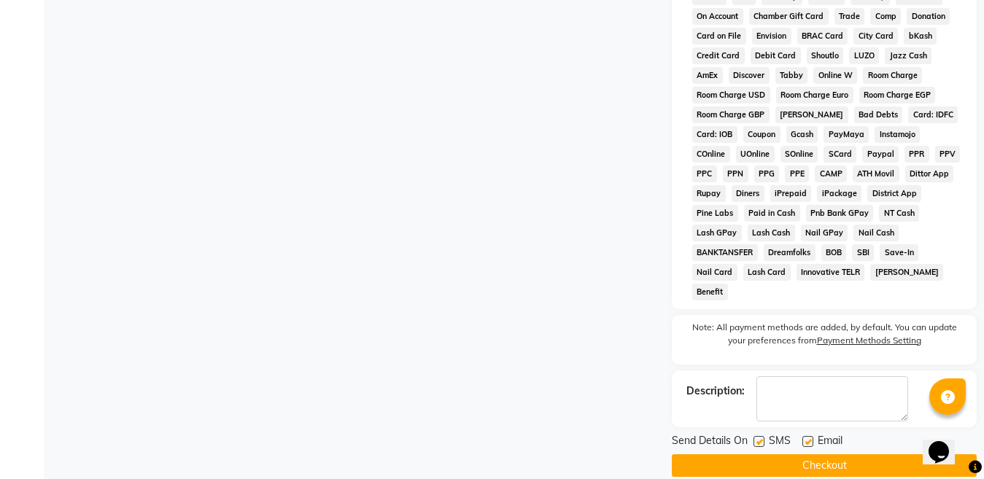
click at [826, 455] on button "Checkout" at bounding box center [824, 466] width 305 height 23
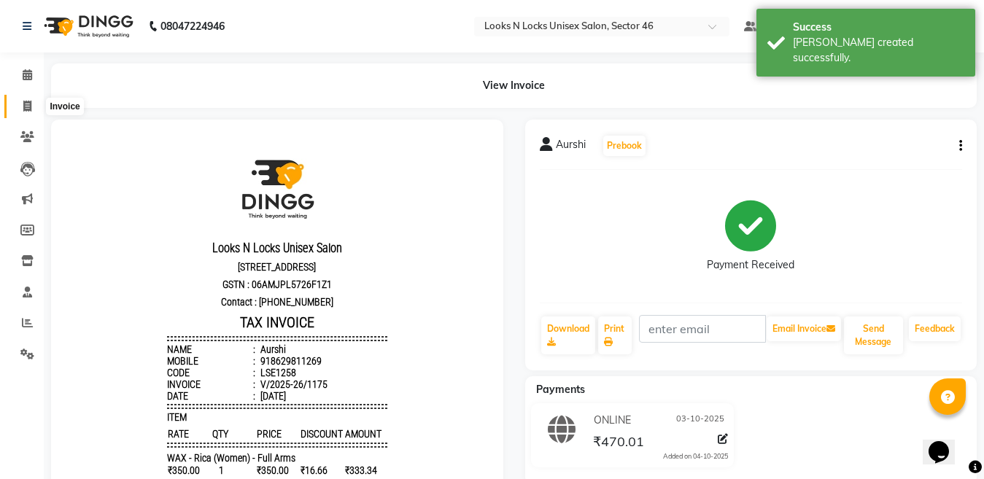
click at [29, 108] on icon at bounding box center [27, 106] width 8 height 11
select select "service"
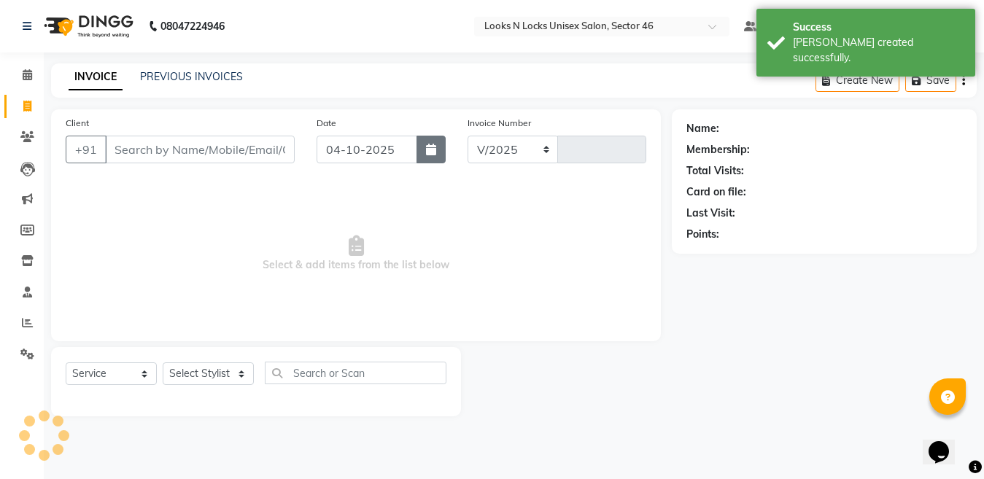
select select "3904"
type input "1176"
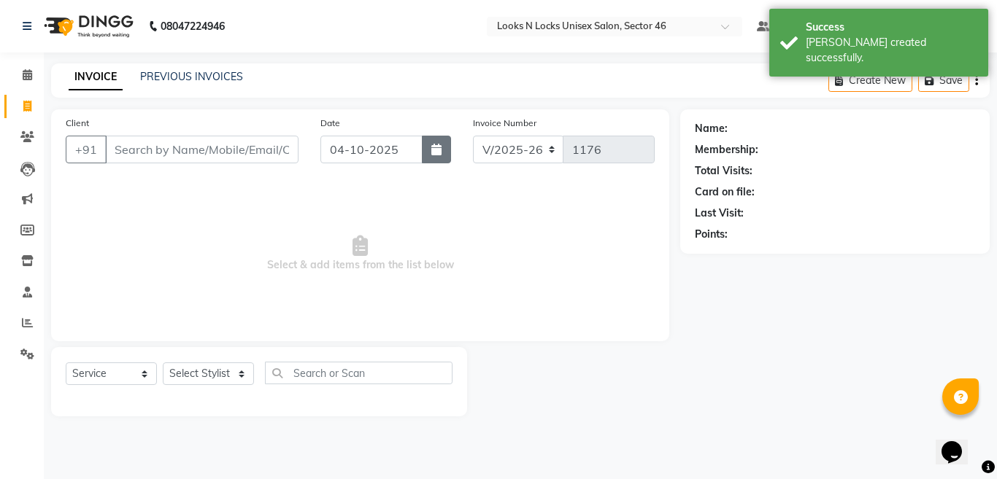
click at [442, 148] on button "button" at bounding box center [436, 150] width 29 height 28
select select "10"
select select "2025"
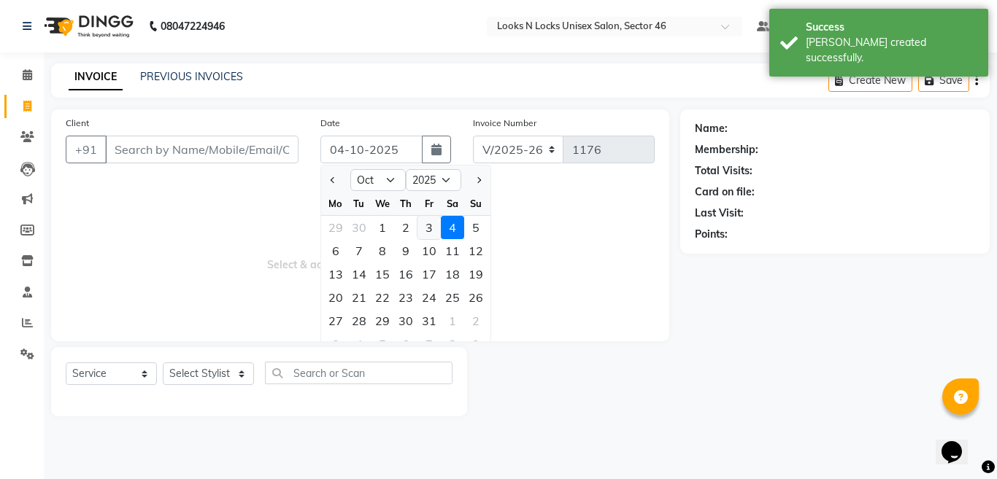
click at [425, 225] on div "3" at bounding box center [428, 227] width 23 height 23
type input "03-10-2025"
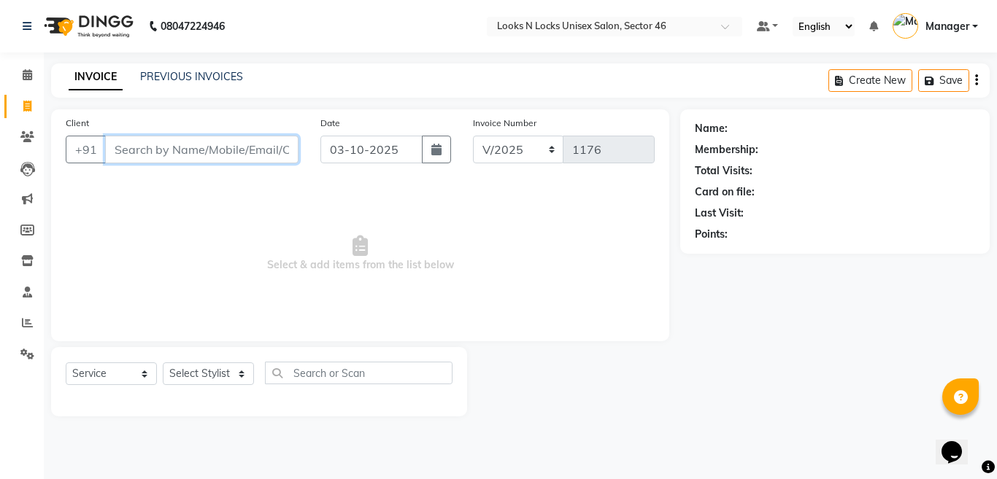
click at [206, 145] on input "Client" at bounding box center [201, 150] width 193 height 28
type input "7042985744"
click at [257, 150] on span "Add Client" at bounding box center [261, 149] width 58 height 15
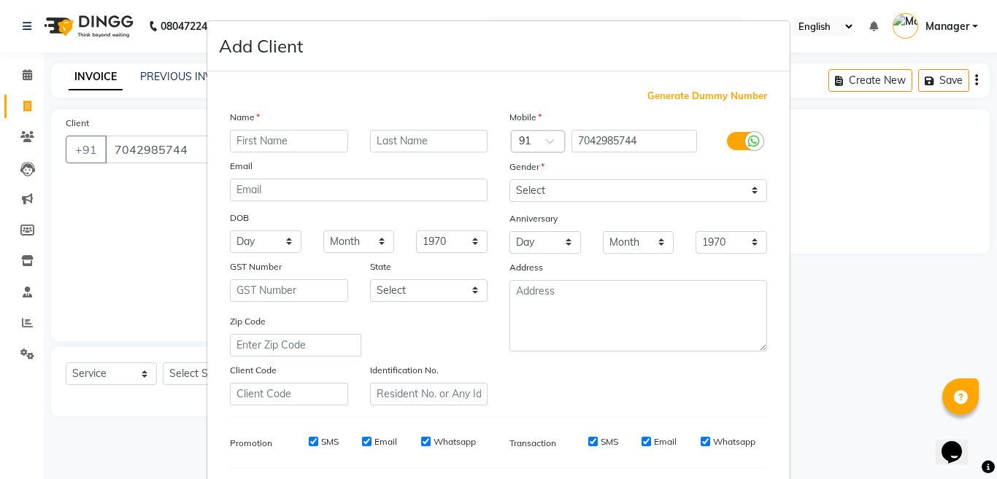
click at [288, 140] on input "text" at bounding box center [289, 141] width 118 height 23
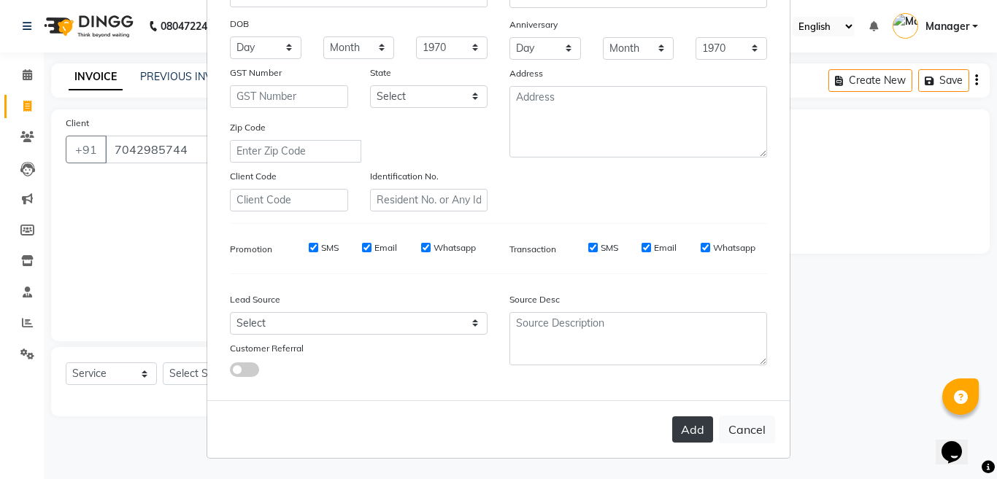
type input "[PERSON_NAME]"
click at [687, 431] on button "Add" at bounding box center [692, 430] width 41 height 26
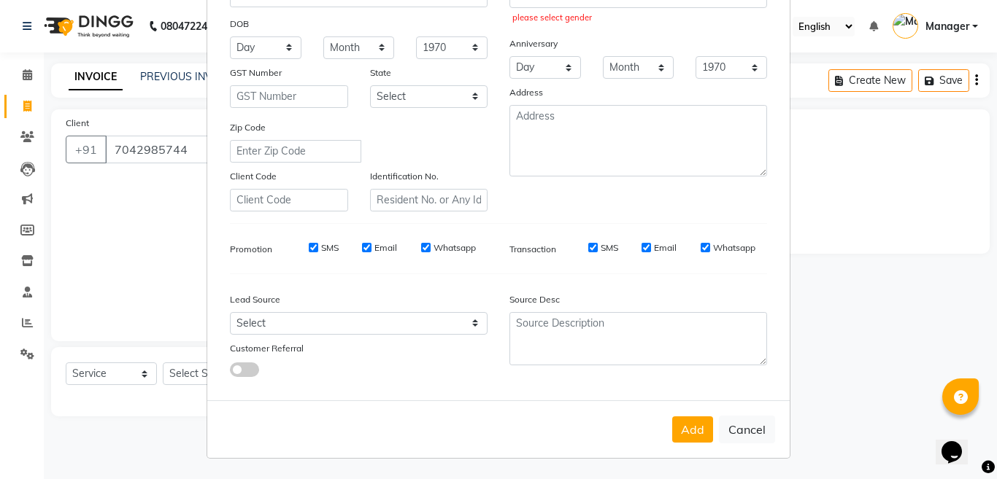
scroll to position [121, 0]
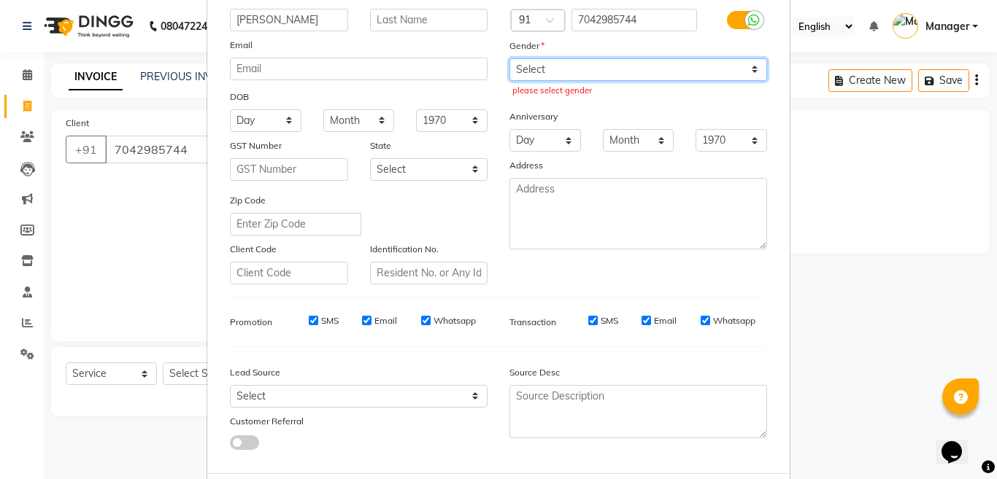
click at [535, 72] on select "Select [DEMOGRAPHIC_DATA] [DEMOGRAPHIC_DATA] Other Prefer Not To Say" at bounding box center [638, 69] width 258 height 23
select select "[DEMOGRAPHIC_DATA]"
click at [509, 58] on select "Select [DEMOGRAPHIC_DATA] [DEMOGRAPHIC_DATA] Other Prefer Not To Say" at bounding box center [638, 69] width 258 height 23
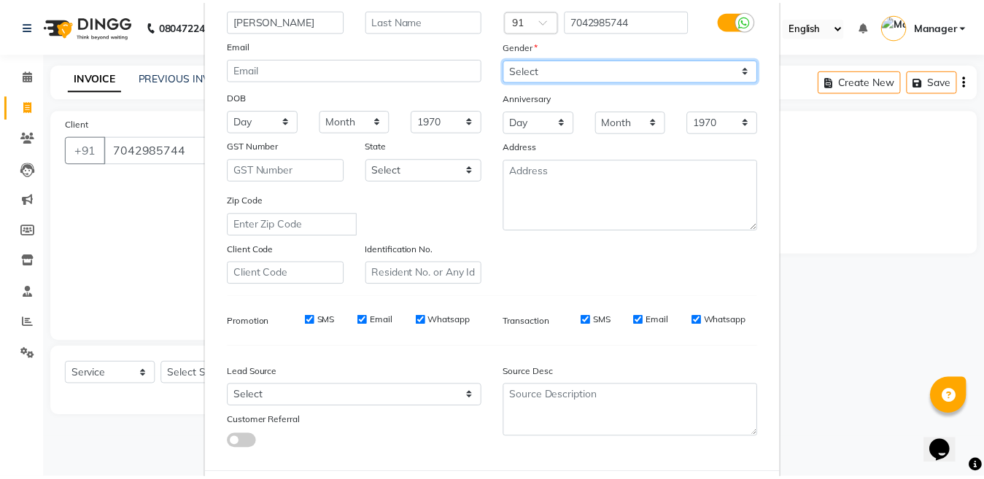
scroll to position [194, 0]
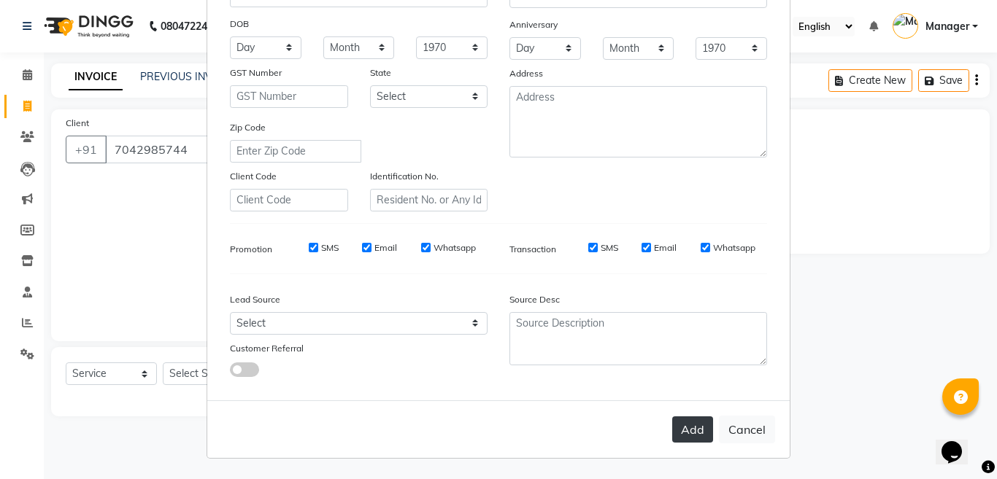
click at [686, 439] on button "Add" at bounding box center [692, 430] width 41 height 26
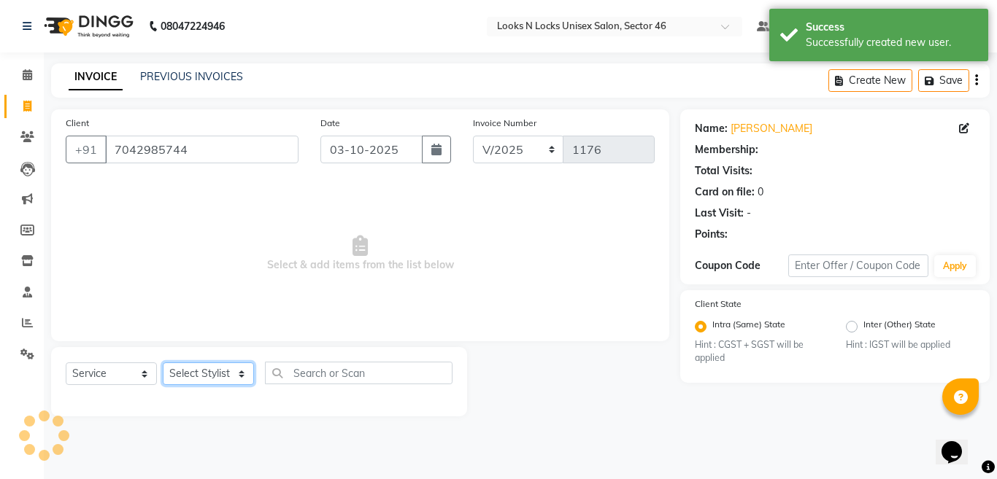
click at [196, 371] on select "Select Stylist [PERSON_NAME] Aalam Sheikh [PERSON_NAME] [PERSON_NAME] [PERSON_N…" at bounding box center [208, 374] width 91 height 23
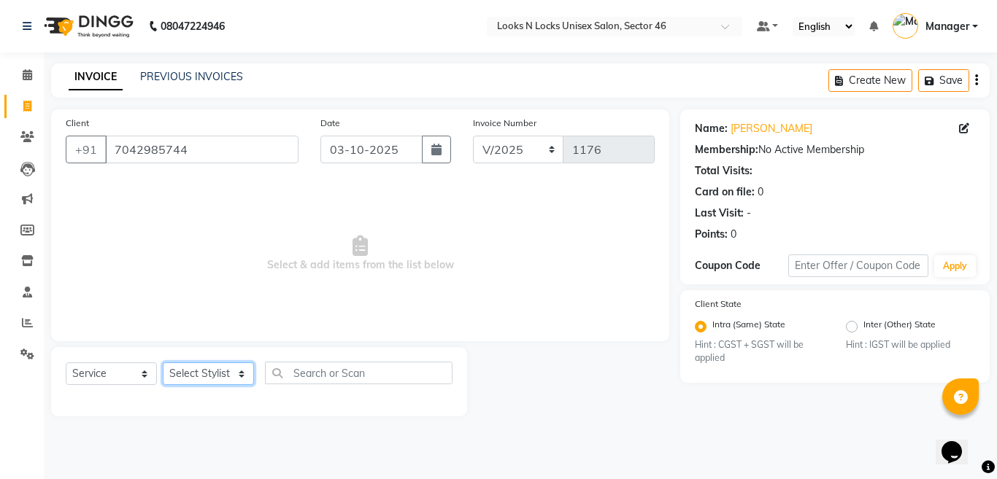
select select "45338"
click at [163, 363] on select "Select Stylist [PERSON_NAME] Aalam Sheikh [PERSON_NAME] [PERSON_NAME] [PERSON_N…" at bounding box center [208, 374] width 91 height 23
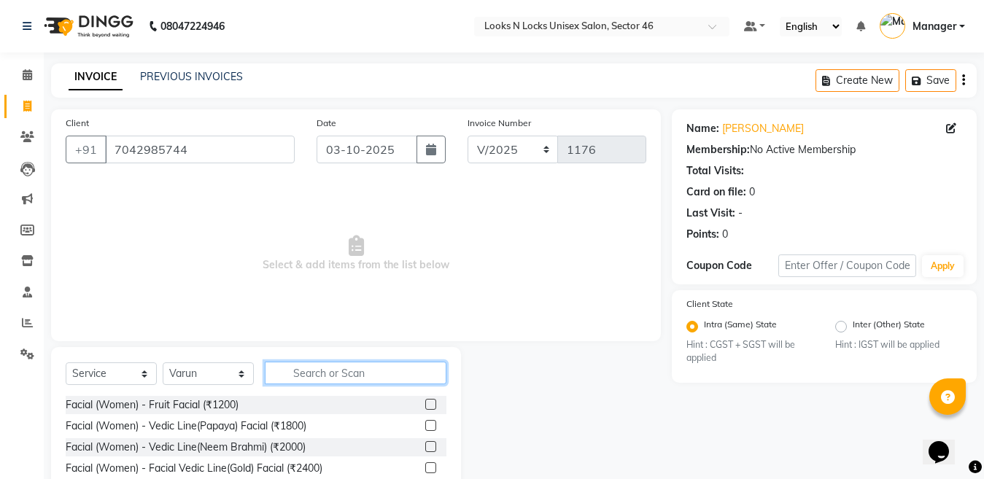
click at [358, 381] on input "text" at bounding box center [356, 373] width 182 height 23
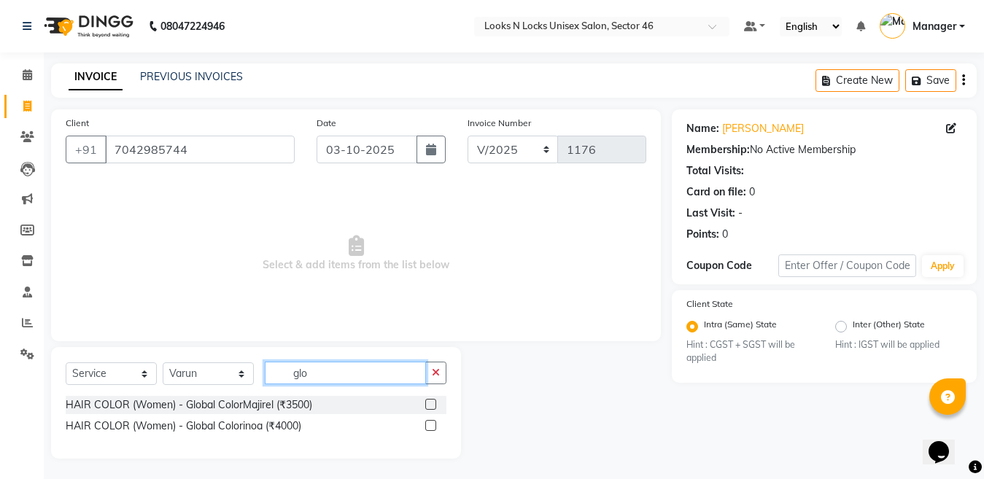
type input "glo"
click at [427, 430] on label at bounding box center [430, 425] width 11 height 11
click at [427, 430] on input "checkbox" at bounding box center [429, 426] width 9 height 9
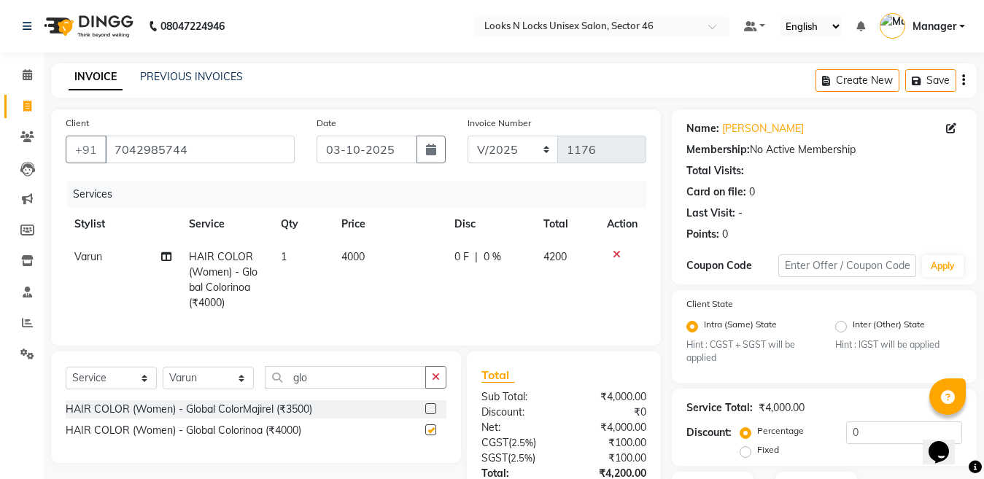
checkbox input "false"
click at [342, 389] on input "glo" at bounding box center [345, 377] width 161 height 23
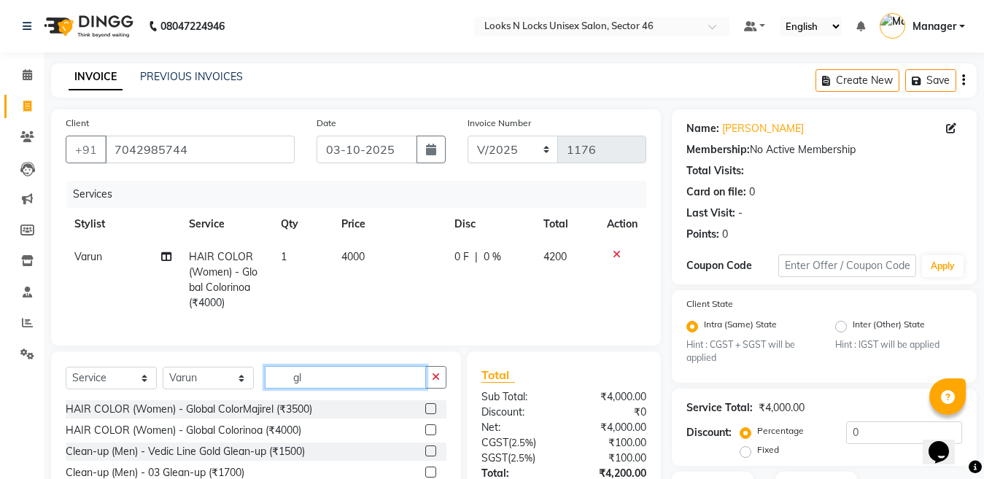
type input "g"
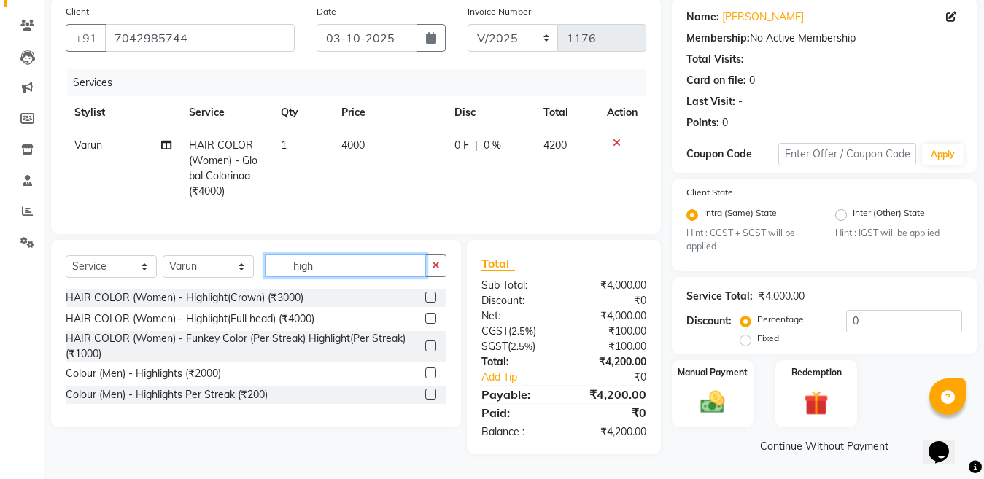
scroll to position [121, 0]
type input "high"
click at [432, 319] on label at bounding box center [430, 318] width 11 height 11
click at [432, 319] on input "checkbox" at bounding box center [429, 318] width 9 height 9
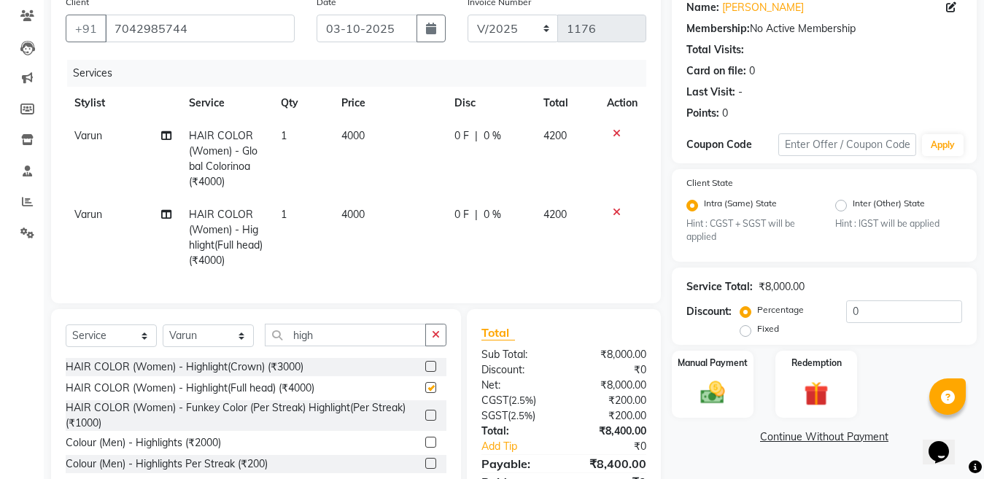
checkbox input "false"
click at [402, 125] on td "4000" at bounding box center [389, 159] width 112 height 79
select select "45338"
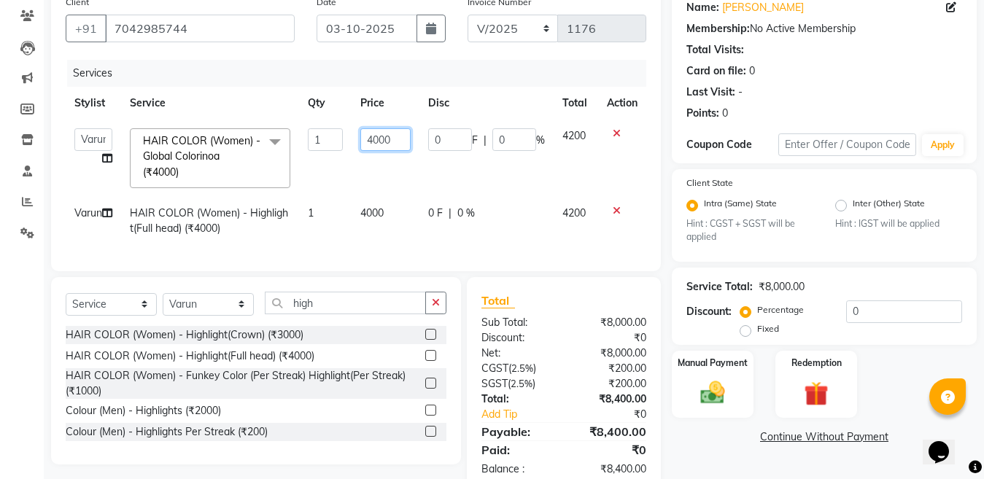
click at [395, 138] on input "4000" at bounding box center [385, 139] width 50 height 23
type input "4500"
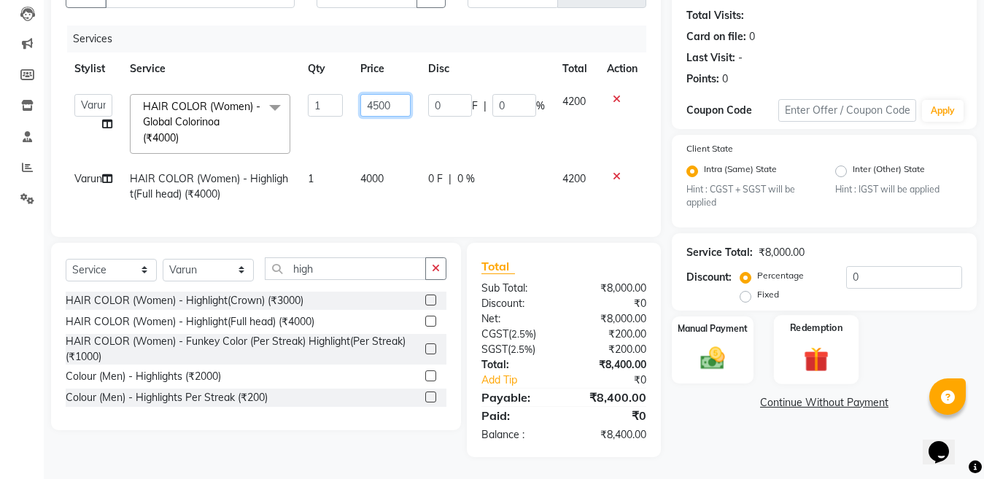
scroll to position [168, 0]
click at [714, 346] on img at bounding box center [712, 358] width 41 height 29
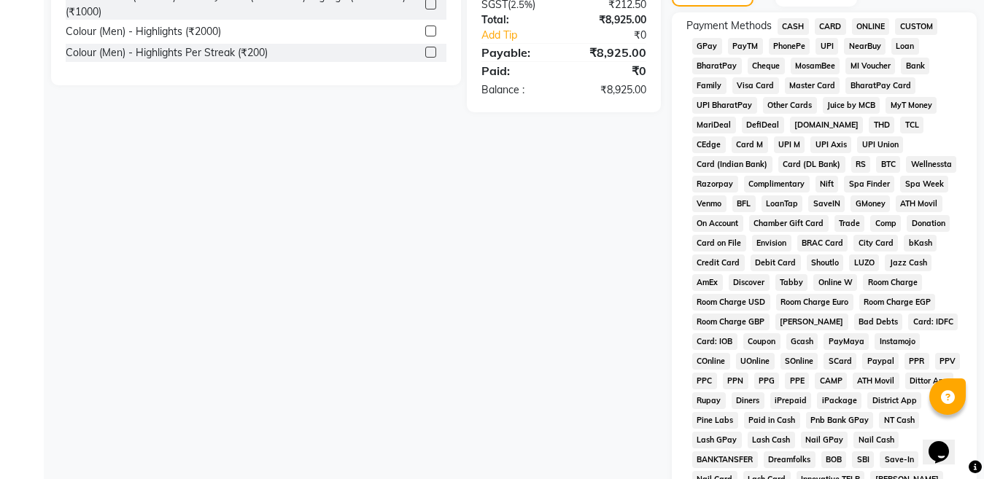
scroll to position [314, 0]
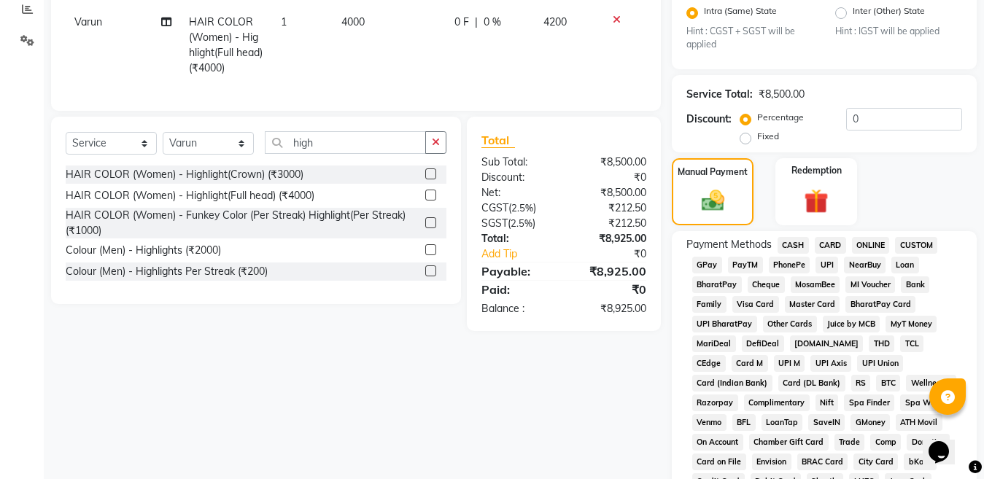
click at [873, 247] on span "ONLINE" at bounding box center [871, 245] width 38 height 17
click at [827, 249] on span "CARD" at bounding box center [830, 245] width 31 height 17
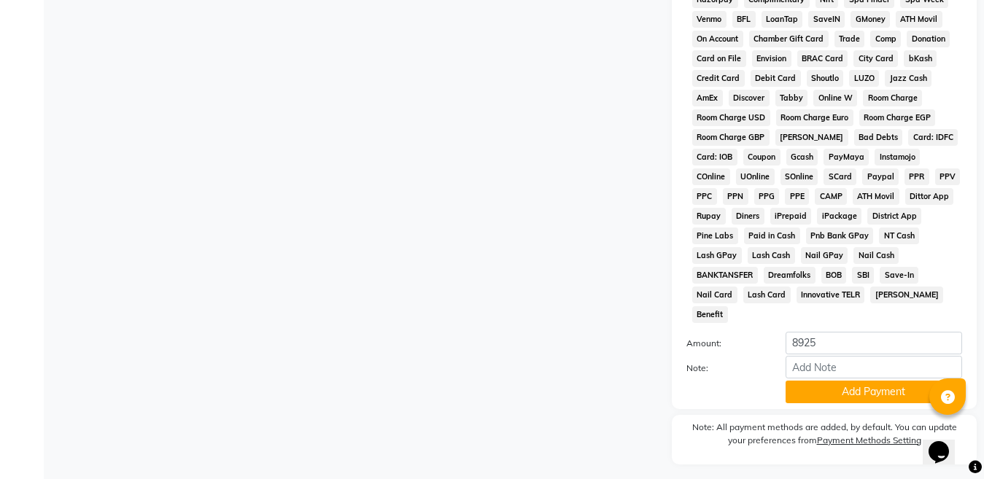
scroll to position [735, 0]
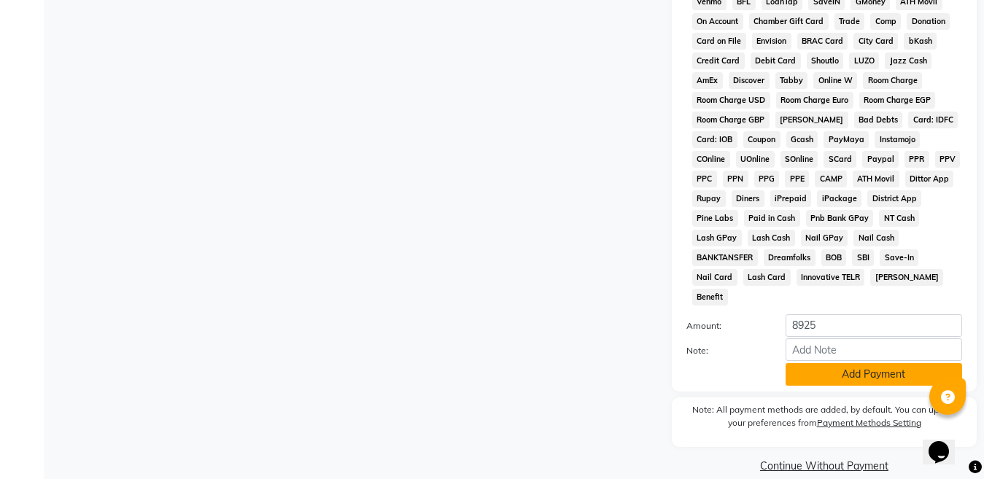
click at [862, 363] on button "Add Payment" at bounding box center [874, 374] width 177 height 23
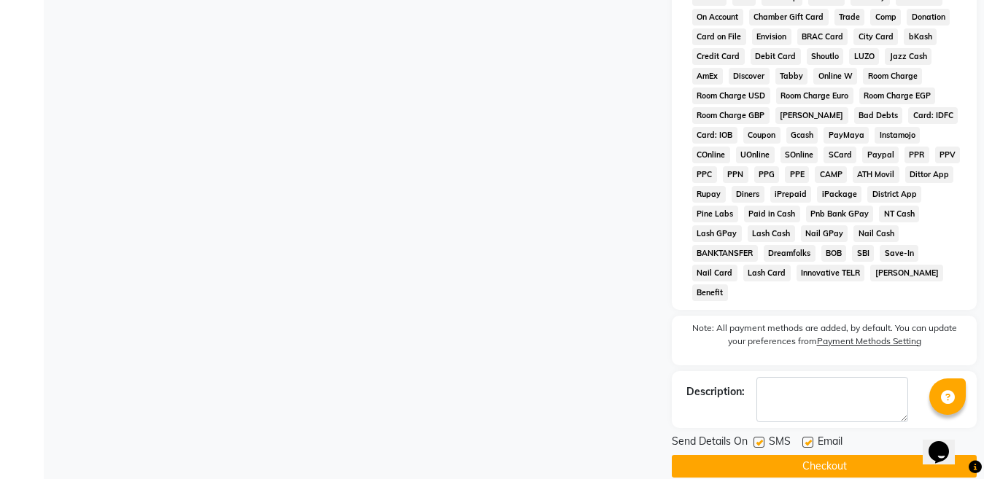
scroll to position [740, 0]
click at [824, 455] on button "Checkout" at bounding box center [824, 466] width 305 height 23
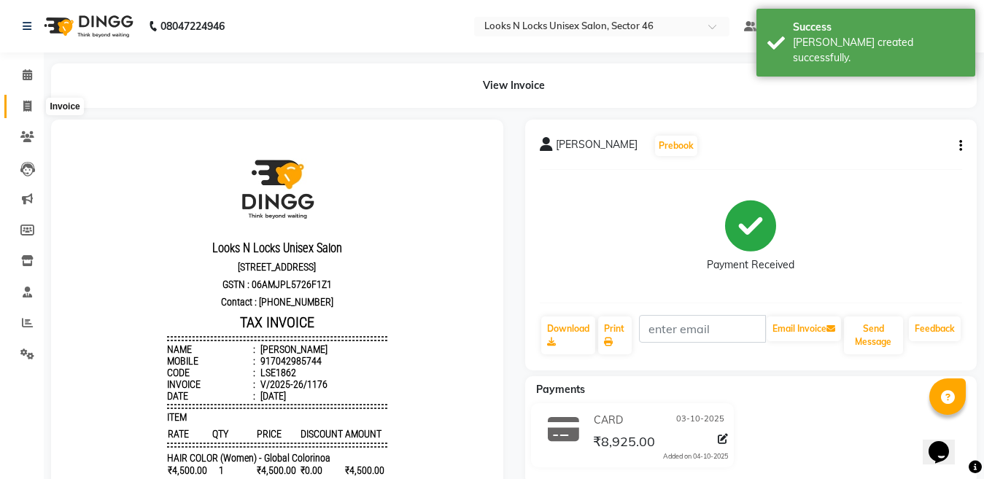
click at [27, 112] on span at bounding box center [28, 107] width 26 height 17
select select "service"
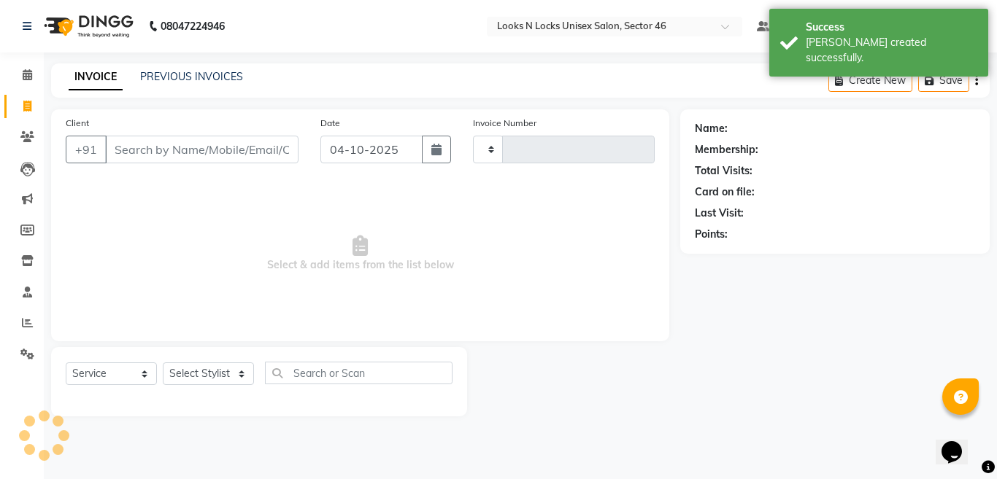
type input "1177"
select select "3904"
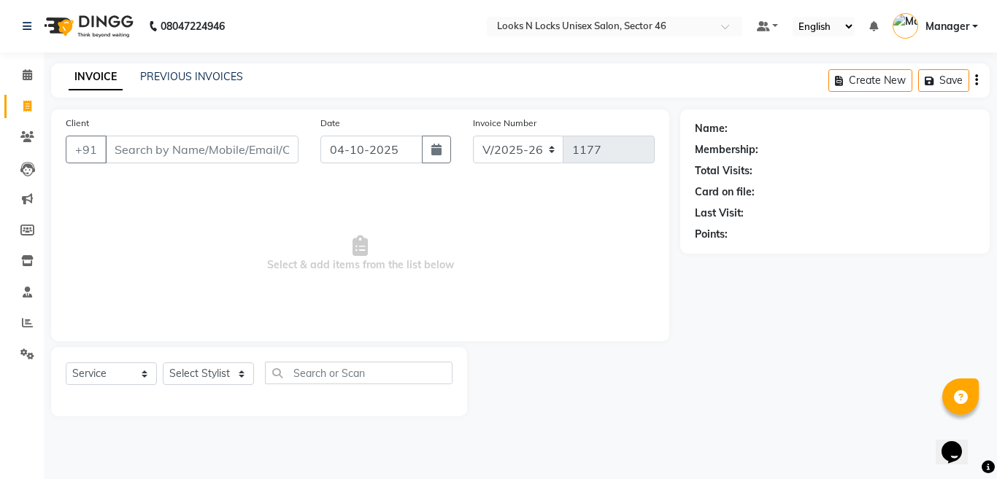
click at [162, 148] on input "Client" at bounding box center [201, 150] width 193 height 28
click at [178, 157] on input "Client" at bounding box center [201, 150] width 193 height 28
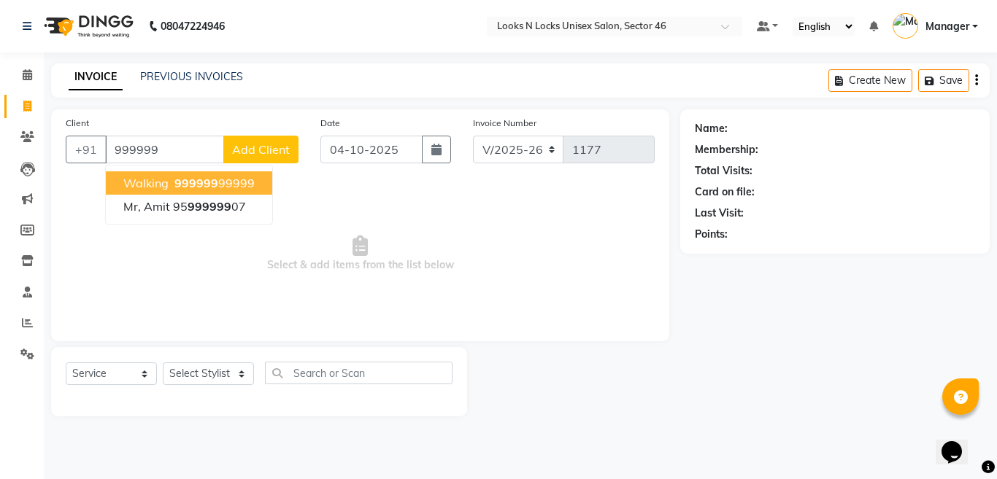
click at [181, 185] on span "999999" at bounding box center [196, 183] width 44 height 15
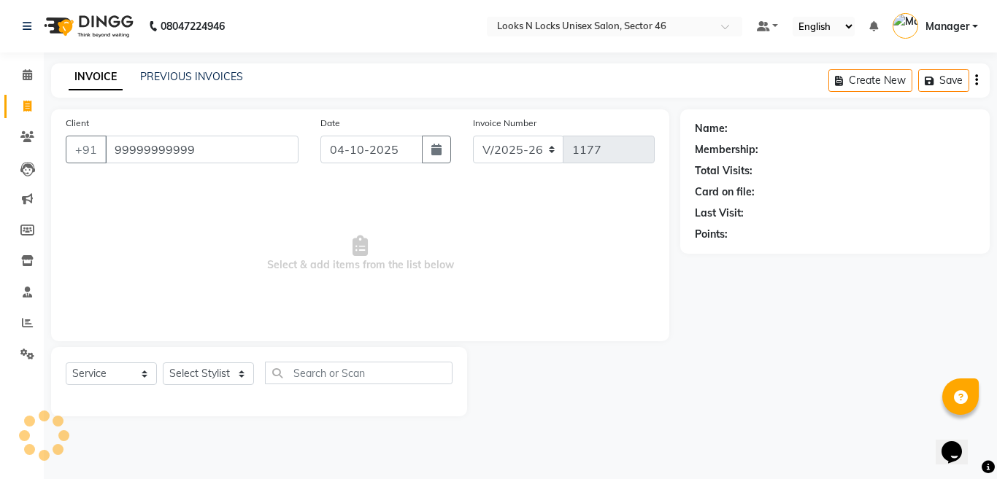
type input "99999999999"
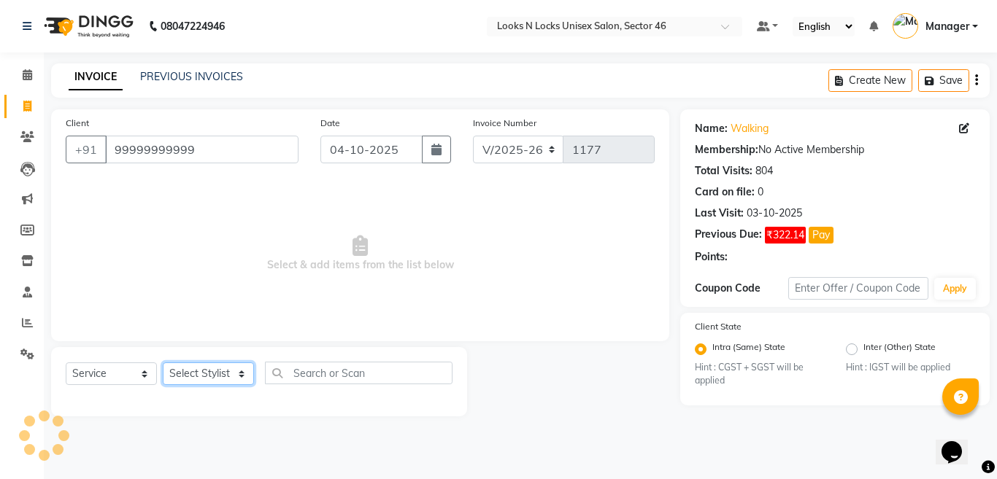
click at [208, 376] on select "Select Stylist [PERSON_NAME] Aalam Sheikh [PERSON_NAME] [PERSON_NAME] [PERSON_N…" at bounding box center [208, 374] width 91 height 23
select select "27638"
click at [163, 363] on select "Select Stylist [PERSON_NAME] Aalam Sheikh [PERSON_NAME] [PERSON_NAME] [PERSON_N…" at bounding box center [208, 374] width 91 height 23
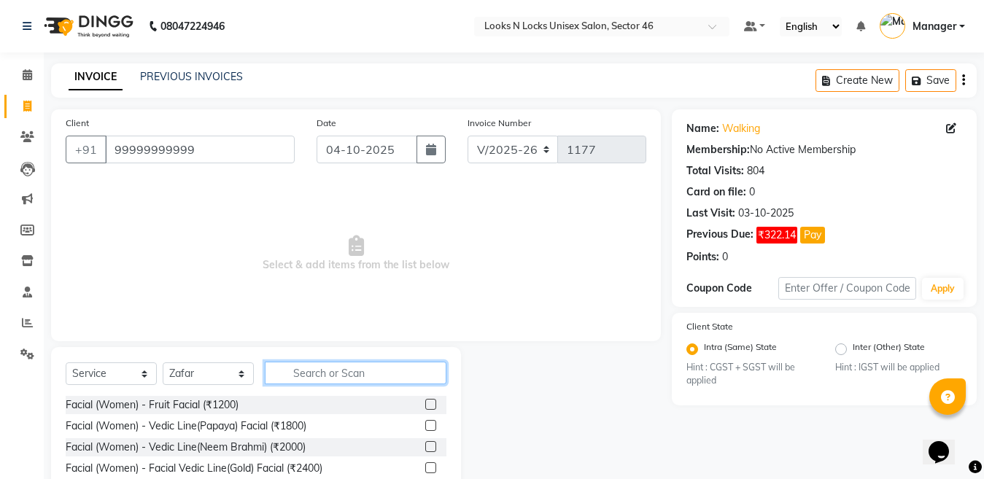
click at [345, 369] on input "text" at bounding box center [356, 373] width 182 height 23
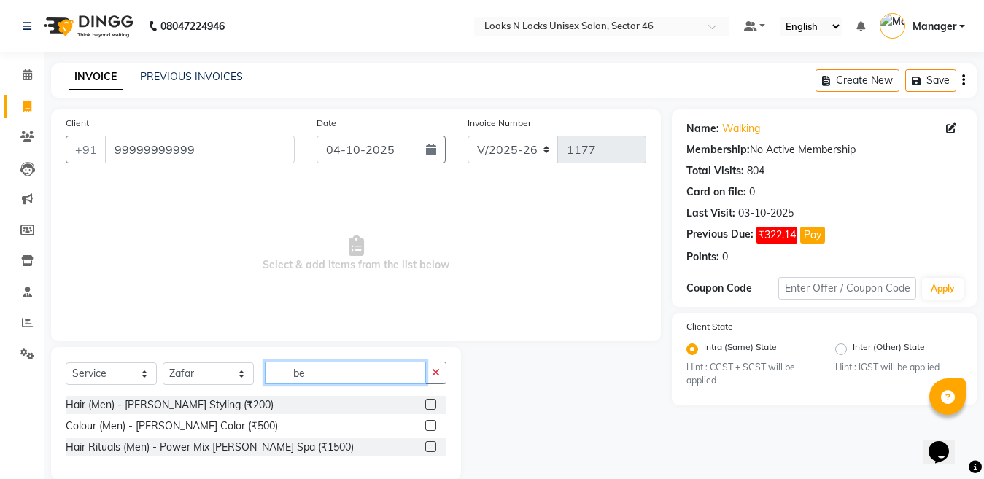
type input "be"
click at [430, 407] on label at bounding box center [430, 404] width 11 height 11
click at [430, 407] on input "checkbox" at bounding box center [429, 405] width 9 height 9
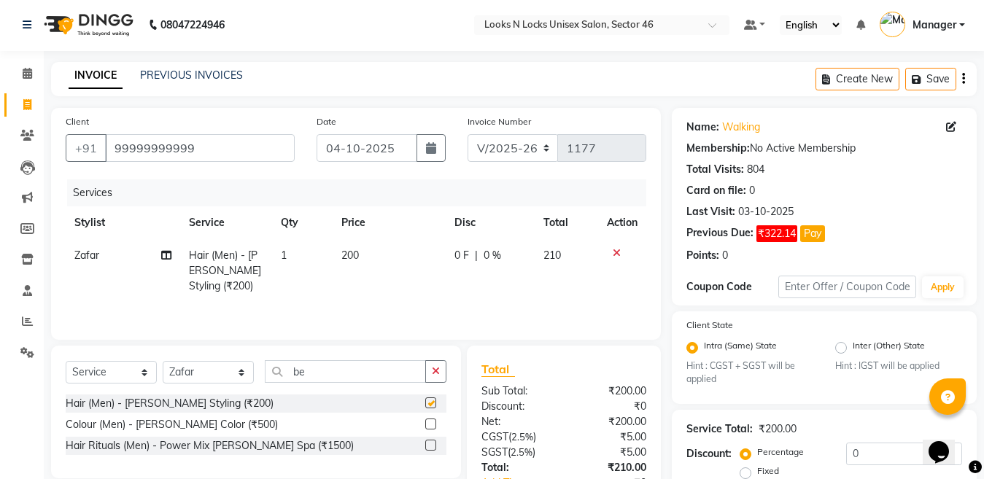
scroll to position [73, 0]
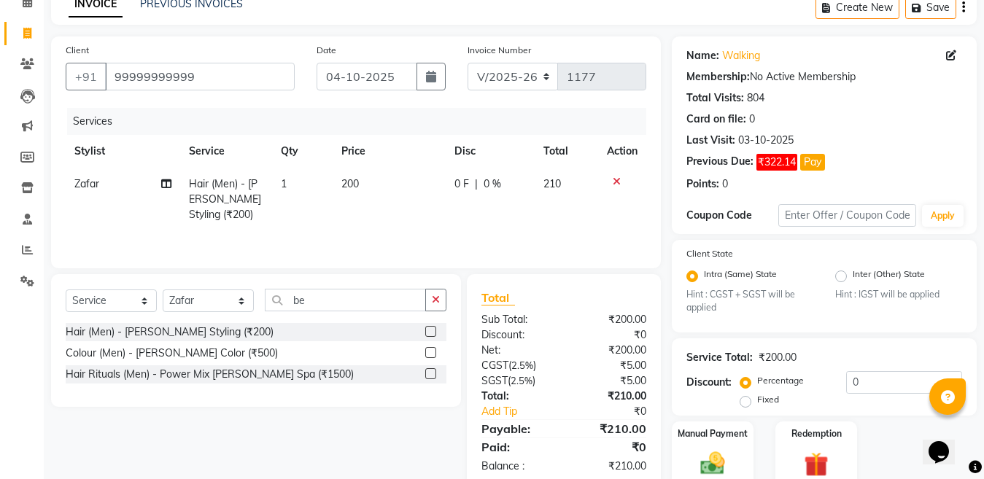
checkbox input "false"
click at [344, 307] on input "be" at bounding box center [345, 300] width 161 height 23
type input "b"
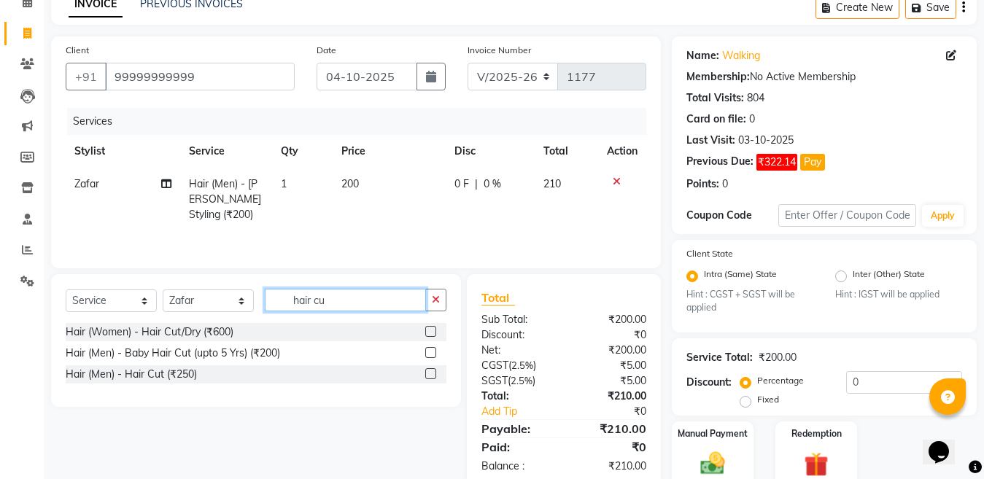
type input "hair cu"
click at [430, 379] on label at bounding box center [430, 373] width 11 height 11
click at [430, 379] on input "checkbox" at bounding box center [429, 374] width 9 height 9
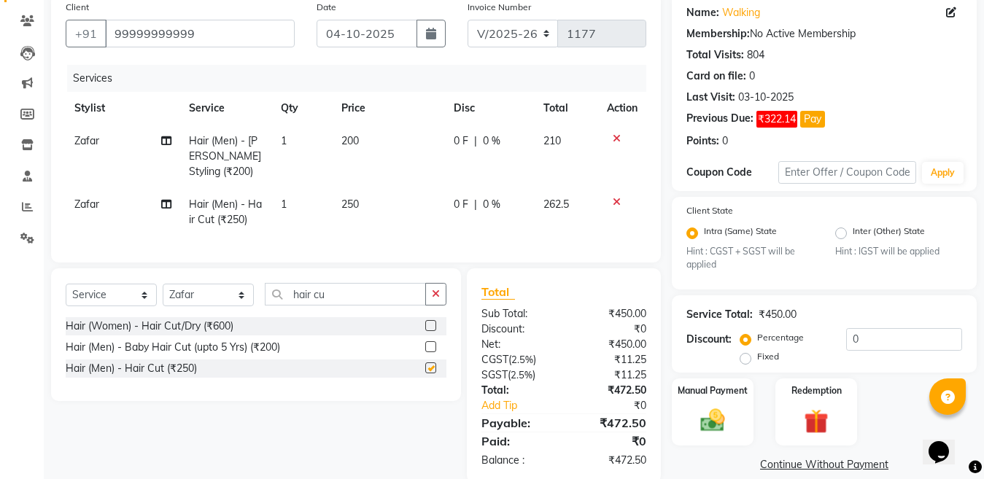
checkbox input "false"
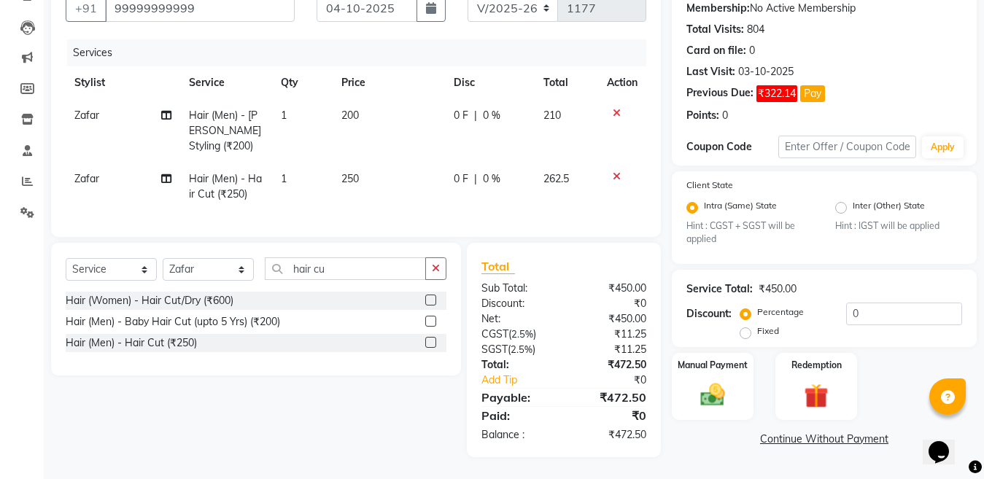
scroll to position [154, 0]
click at [346, 268] on input "hair cu" at bounding box center [345, 269] width 161 height 23
type input "h"
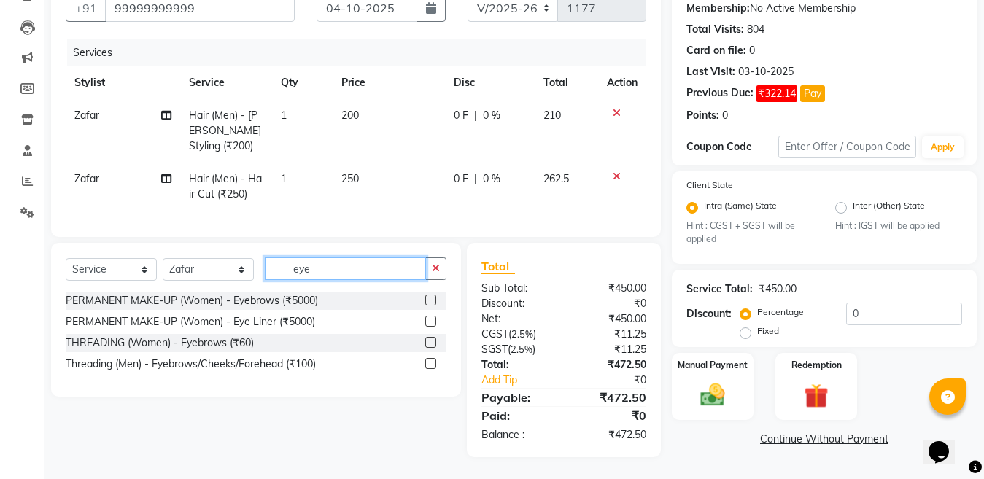
type input "eye"
click at [432, 365] on label at bounding box center [430, 363] width 11 height 11
click at [432, 365] on input "checkbox" at bounding box center [429, 364] width 9 height 9
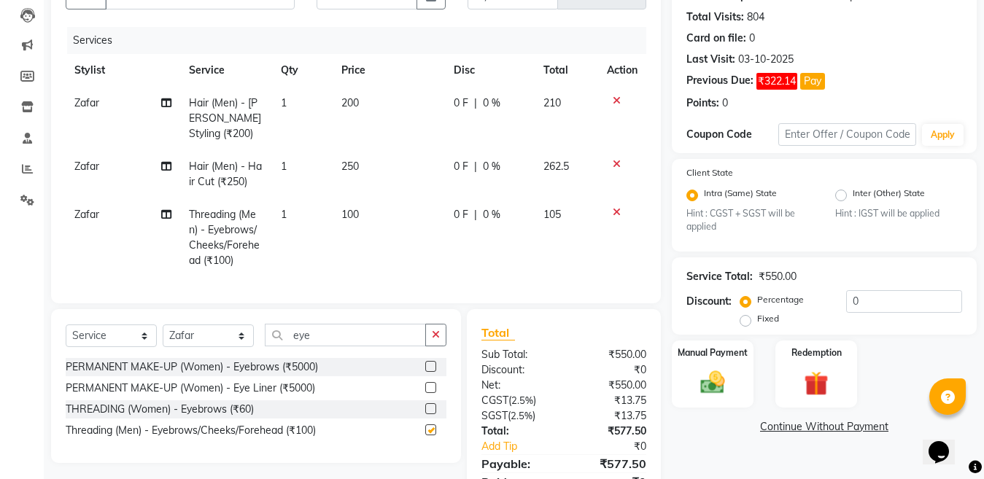
checkbox input "false"
drag, startPoint x: 211, startPoint y: 354, endPoint x: 207, endPoint y: 339, distance: 15.0
click at [211, 347] on select "Select Stylist [PERSON_NAME] Aalam Sheikh [PERSON_NAME] [PERSON_NAME] [PERSON_N…" at bounding box center [208, 336] width 91 height 23
select select "69068"
click at [163, 337] on select "Select Stylist [PERSON_NAME] Aalam Sheikh [PERSON_NAME] [PERSON_NAME] [PERSON_N…" at bounding box center [208, 336] width 91 height 23
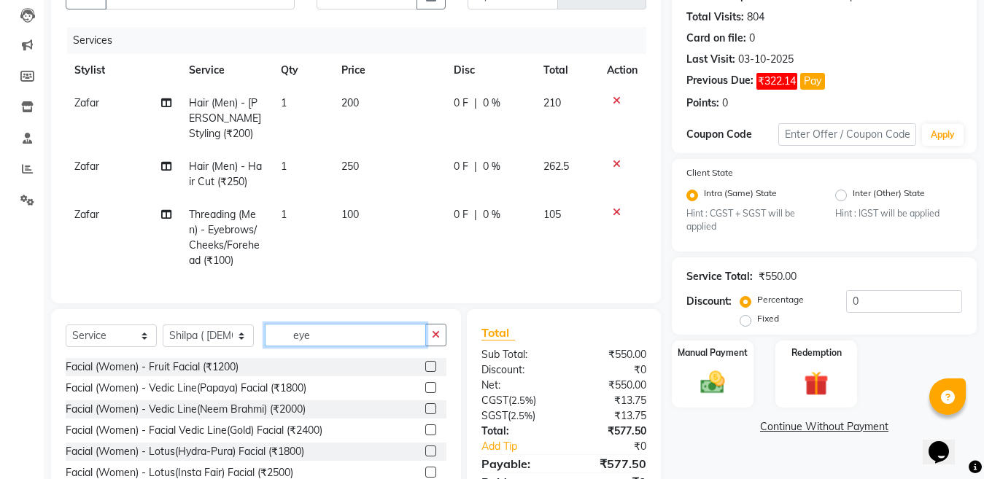
click at [328, 347] on input "eye" at bounding box center [345, 335] width 161 height 23
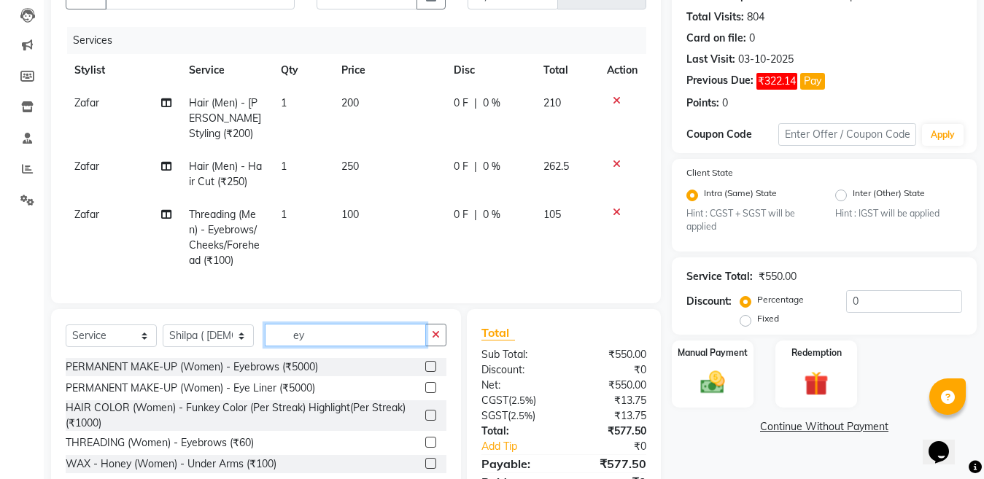
type input "e"
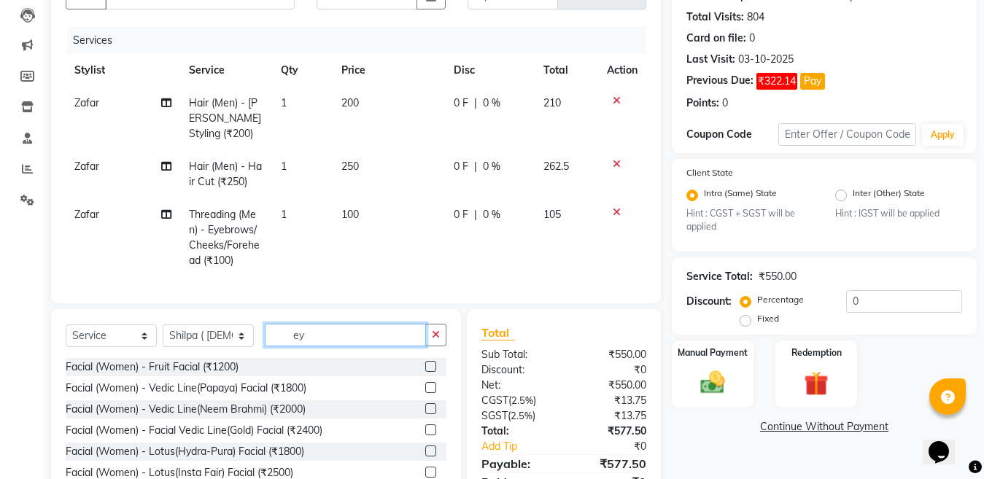
type input "eye"
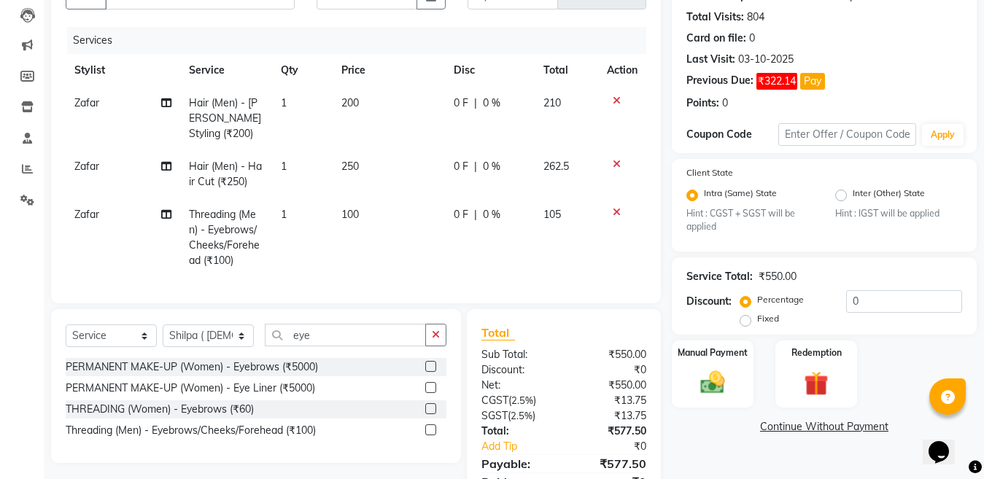
click at [426, 414] on label at bounding box center [430, 408] width 11 height 11
click at [426, 414] on input "checkbox" at bounding box center [429, 409] width 9 height 9
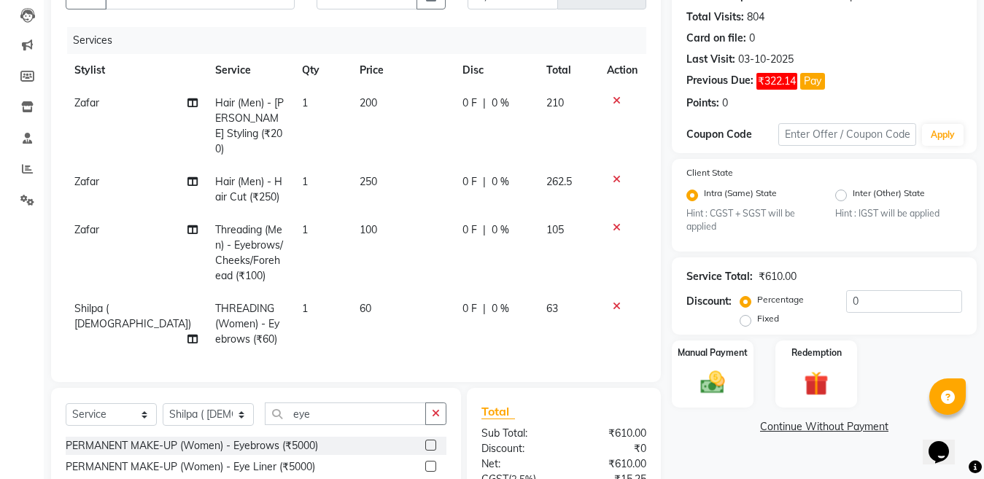
checkbox input "false"
click at [305, 305] on td "1" at bounding box center [322, 324] width 58 height 63
select select "69068"
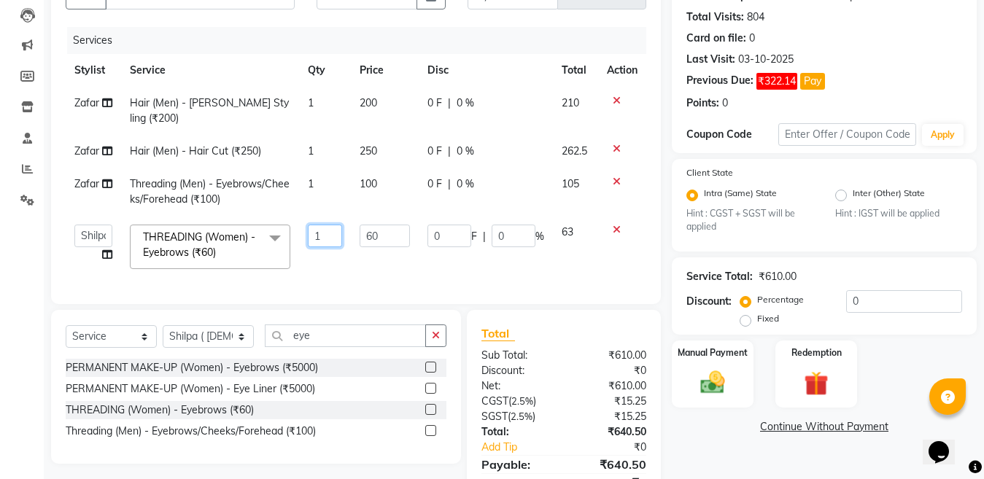
click at [326, 225] on input "1" at bounding box center [325, 236] width 34 height 23
type input "2"
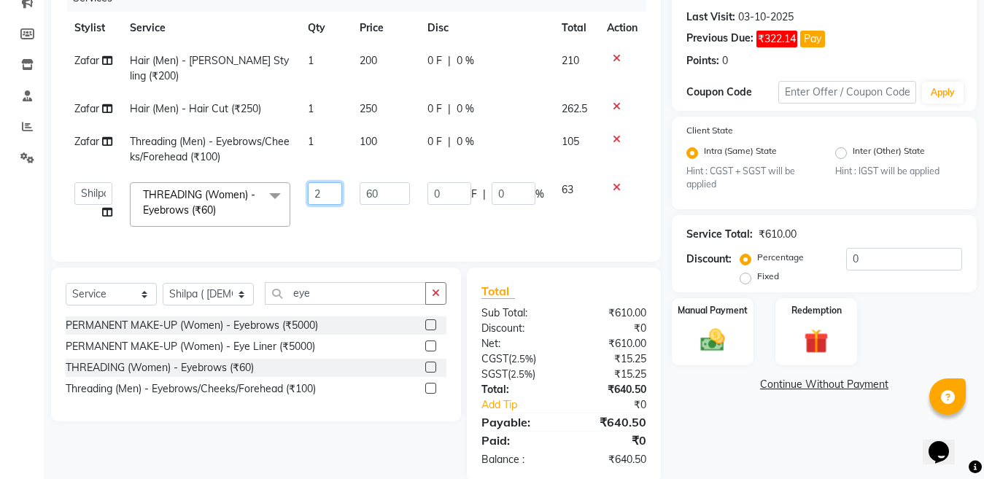
scroll to position [218, 0]
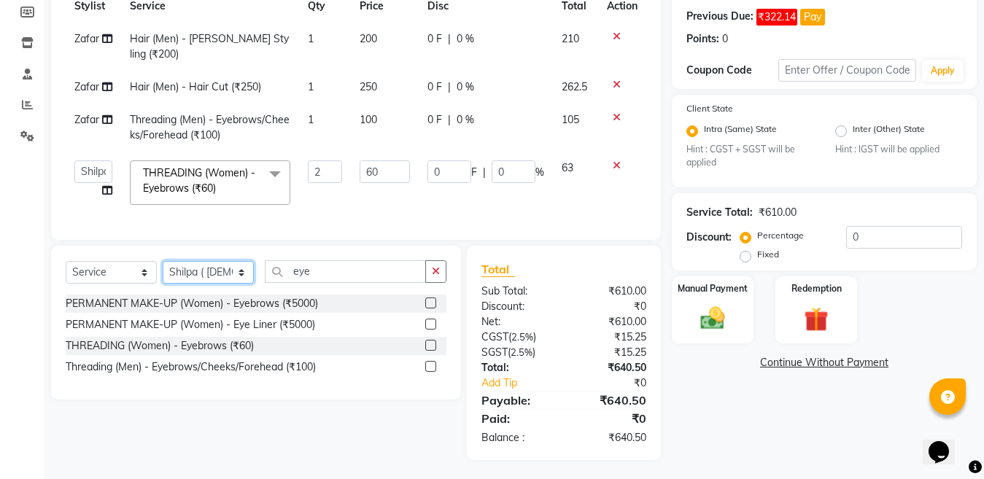
click at [217, 271] on div "Client [PHONE_NUMBER] Date [DATE] Invoice Number V/2025 V/[PHONE_NUMBER] Servic…" at bounding box center [356, 175] width 632 height 569
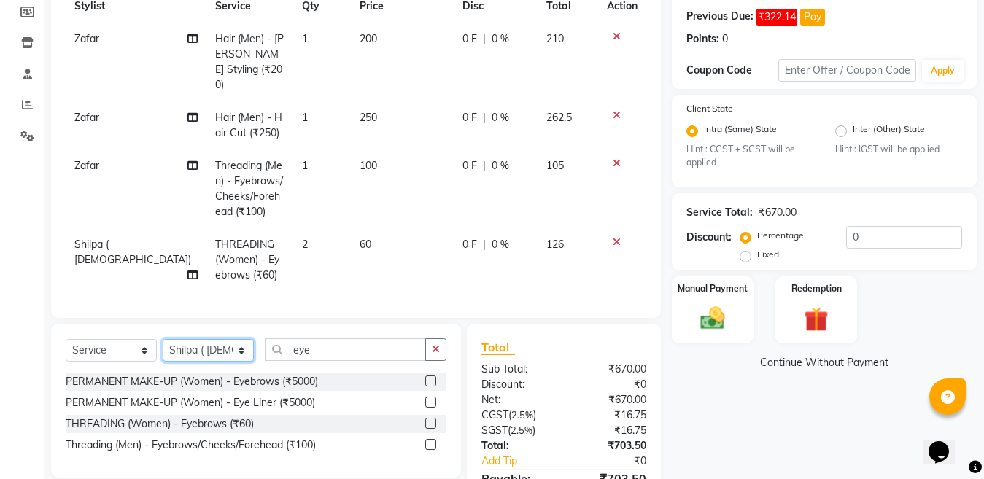
select select "69067"
click at [163, 339] on select "Select Stylist [PERSON_NAME] Aalam Sheikh [PERSON_NAME] [PERSON_NAME] [PERSON_N…" at bounding box center [208, 350] width 91 height 23
click at [327, 349] on input "eye" at bounding box center [345, 350] width 161 height 23
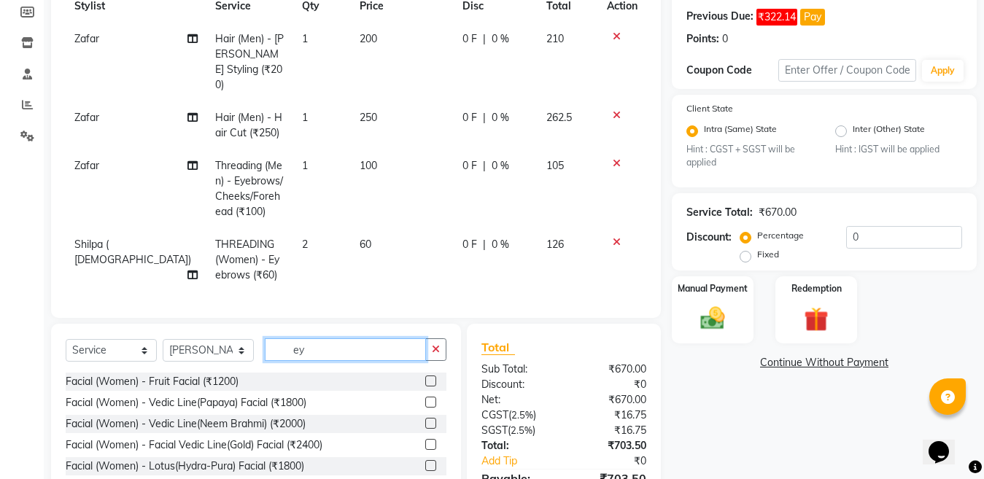
type input "e"
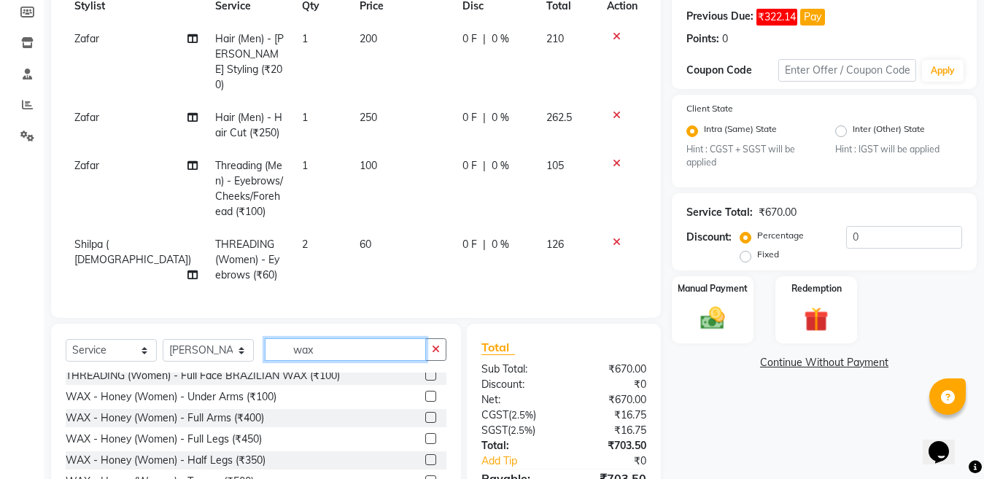
scroll to position [73, 0]
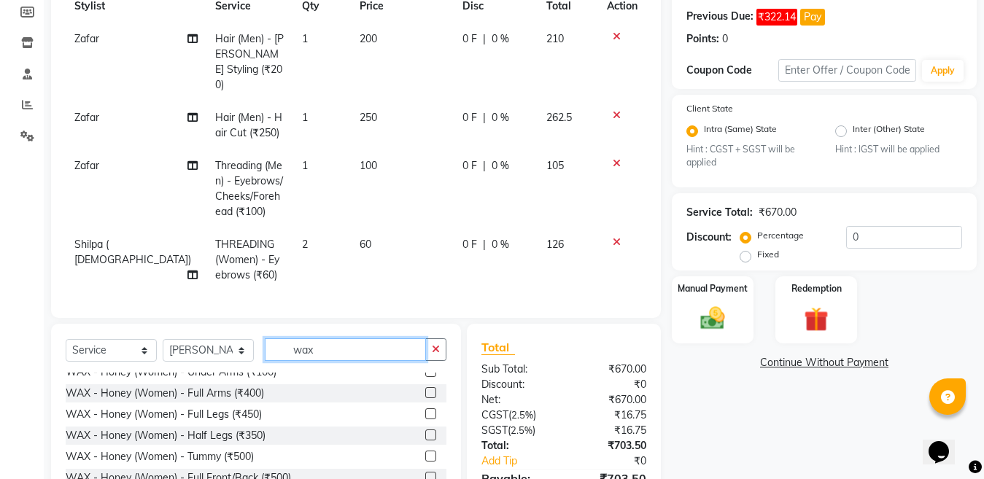
type input "wax"
click at [425, 433] on label at bounding box center [430, 435] width 11 height 11
click at [425, 433] on input "checkbox" at bounding box center [429, 435] width 9 height 9
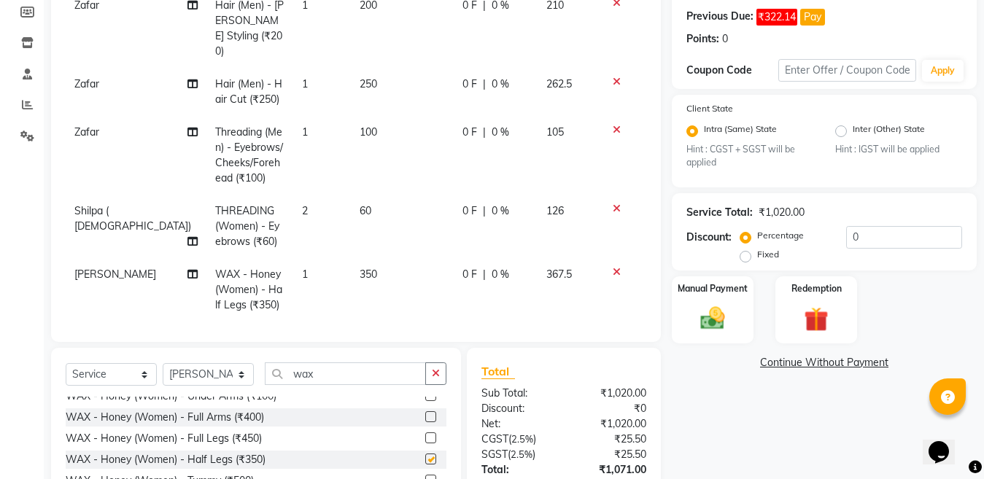
checkbox input "false"
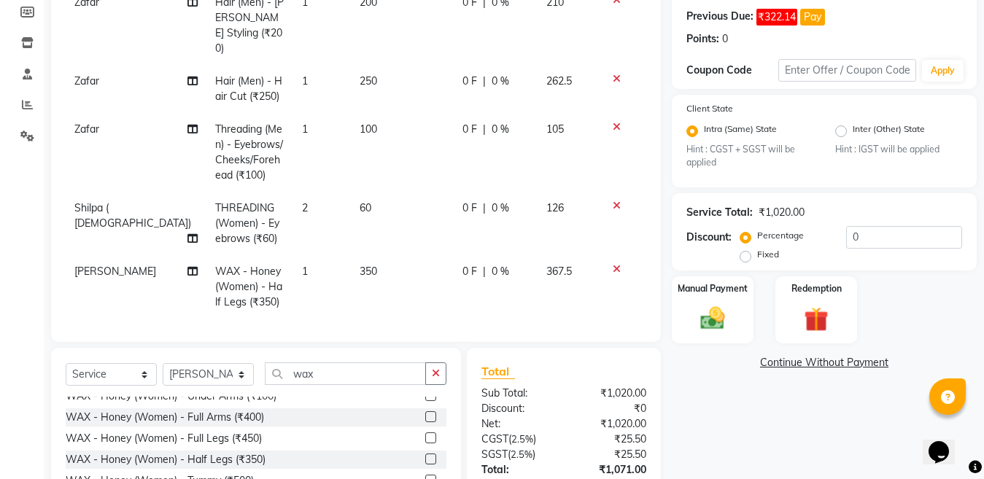
scroll to position [201, 0]
click at [205, 374] on select "Select Stylist [PERSON_NAME] Aalam Sheikh [PERSON_NAME] [PERSON_NAME] [PERSON_N…" at bounding box center [208, 374] width 91 height 23
select select "59684"
click at [163, 363] on select "Select Stylist [PERSON_NAME] Aalam Sheikh [PERSON_NAME] [PERSON_NAME] [PERSON_N…" at bounding box center [208, 374] width 91 height 23
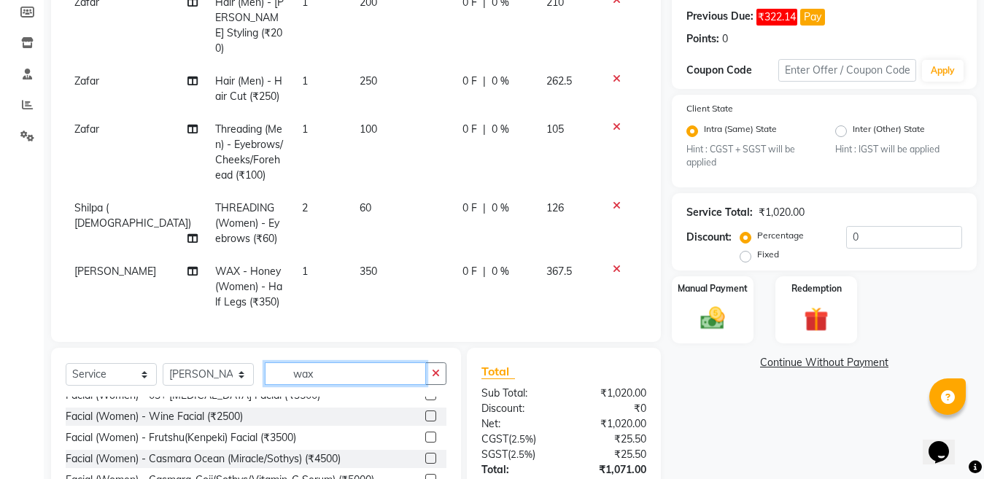
click at [364, 376] on input "wax" at bounding box center [345, 374] width 161 height 23
type input "w"
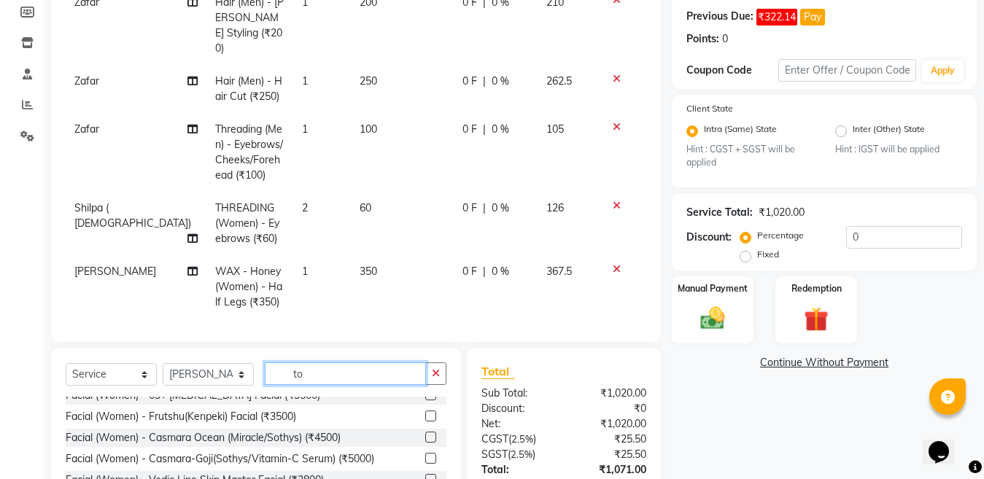
scroll to position [0, 0]
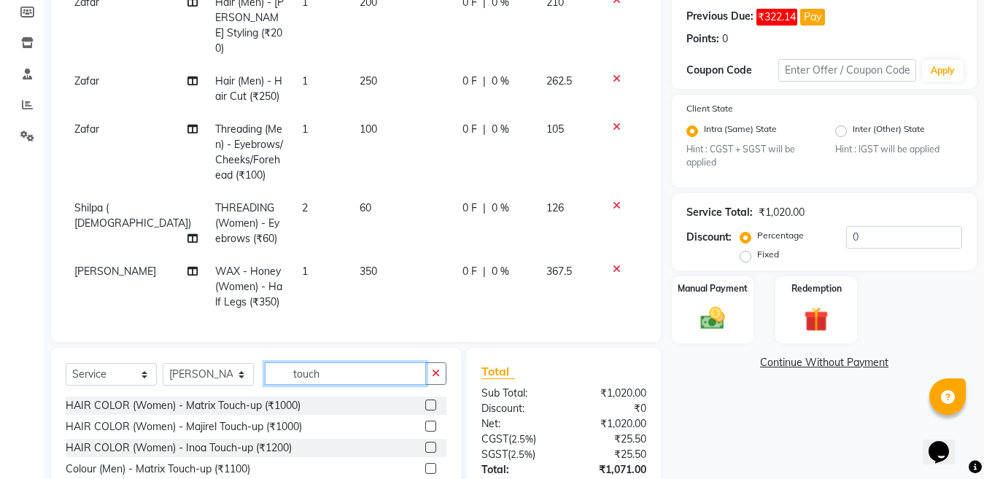
type input "touch"
click at [428, 427] on label at bounding box center [430, 426] width 11 height 11
click at [428, 427] on input "checkbox" at bounding box center [429, 426] width 9 height 9
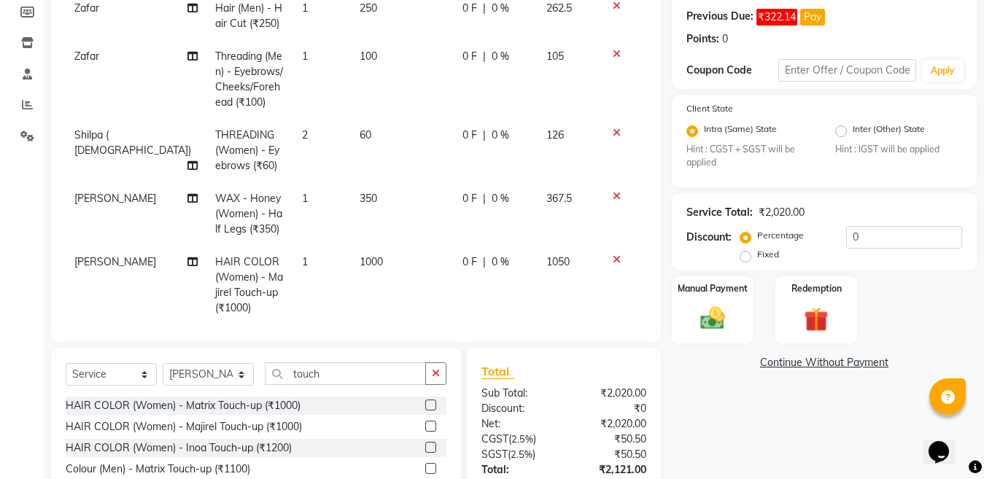
checkbox input "false"
click at [893, 223] on div "Service Total: ₹2,020.00 Discount: Percentage Fixed 0" at bounding box center [825, 232] width 276 height 66
click at [892, 232] on input "0" at bounding box center [904, 237] width 116 height 23
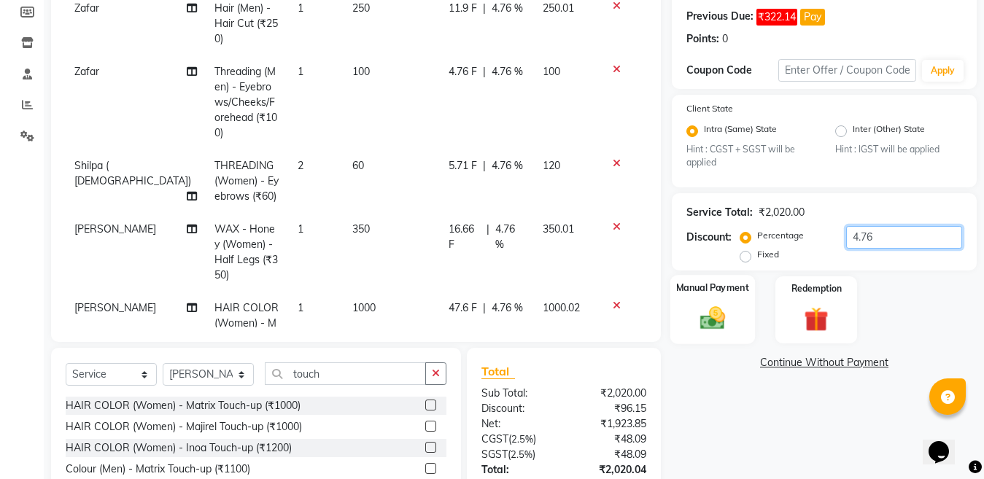
type input "4.76"
click at [717, 318] on img at bounding box center [712, 318] width 41 height 29
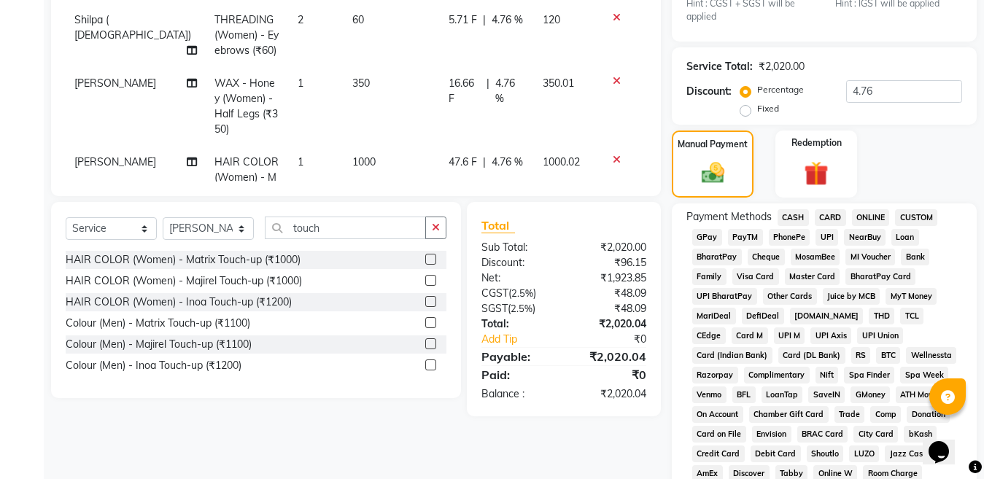
click at [863, 222] on span "ONLINE" at bounding box center [871, 217] width 38 height 17
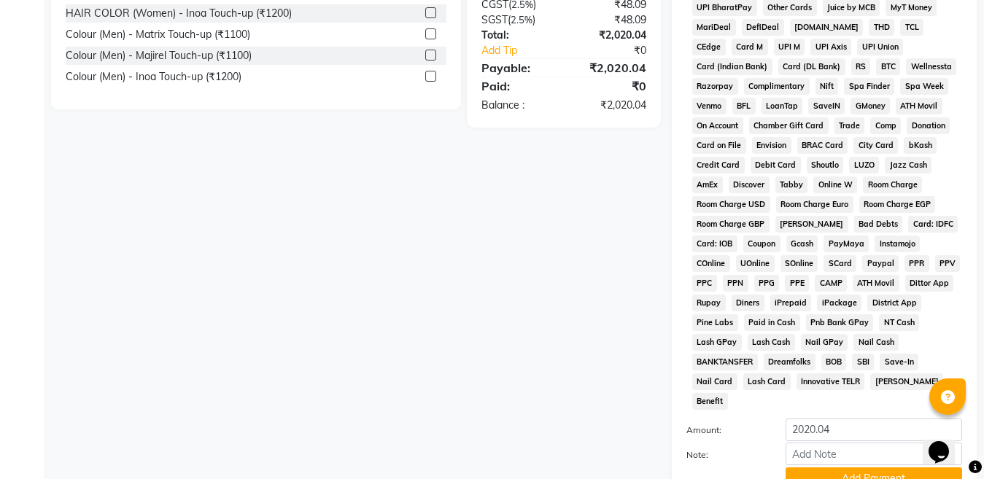
scroll to position [757, 0]
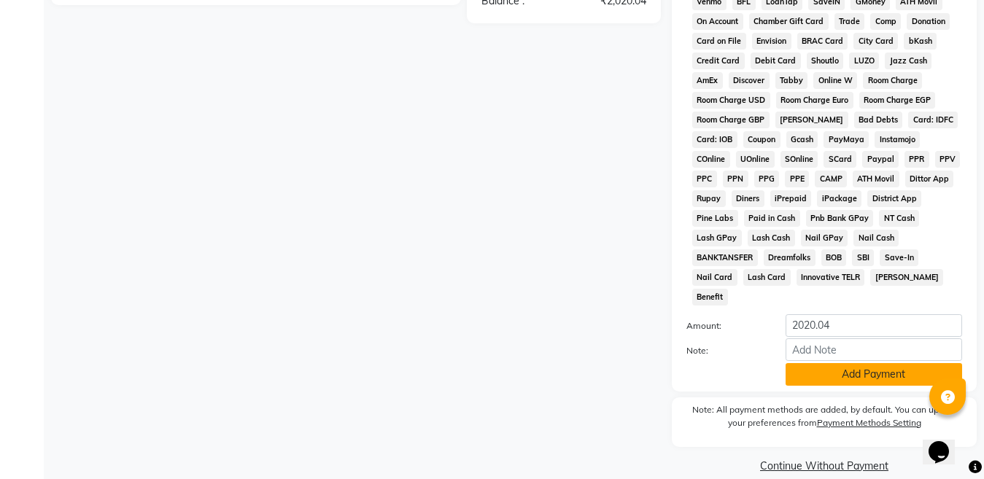
click at [864, 363] on button "Add Payment" at bounding box center [874, 374] width 177 height 23
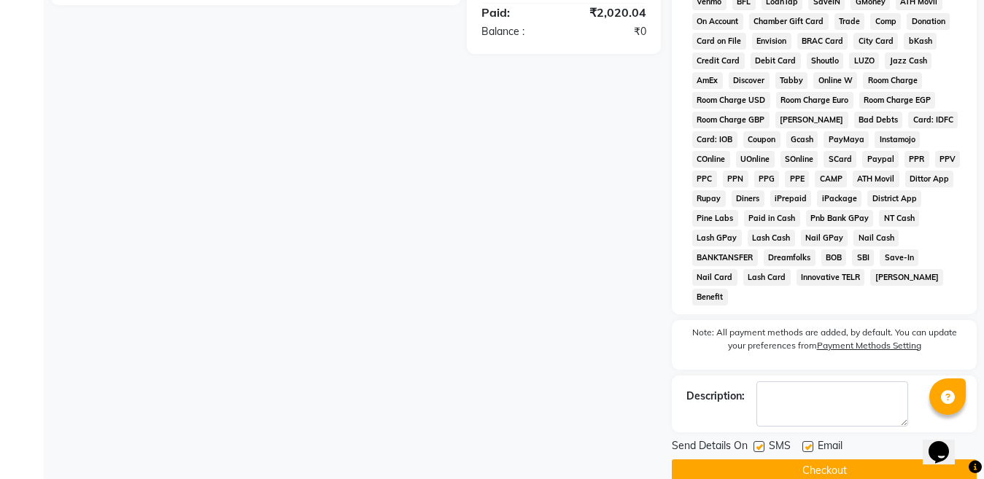
scroll to position [762, 0]
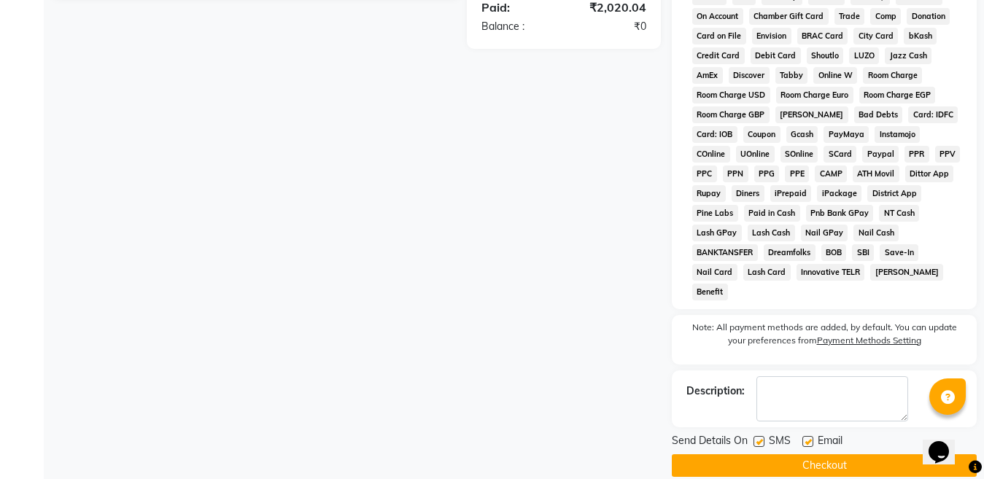
click at [822, 455] on button "Checkout" at bounding box center [824, 466] width 305 height 23
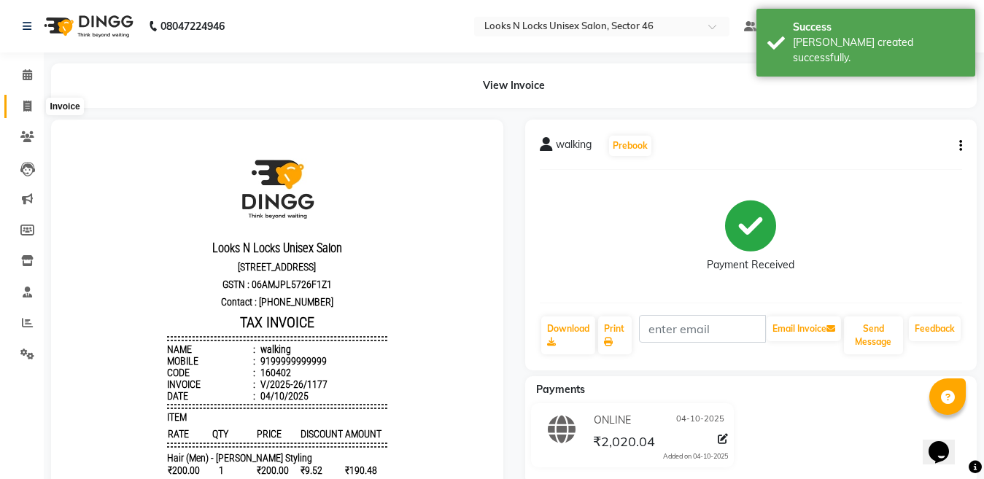
click at [38, 105] on span at bounding box center [28, 107] width 26 height 17
select select "service"
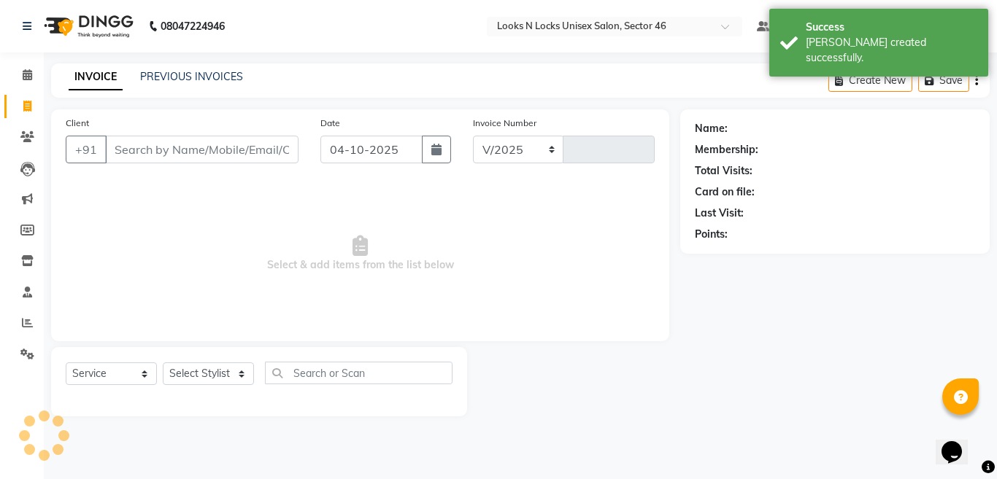
select select "3904"
type input "1178"
